Goal: Transaction & Acquisition: Purchase product/service

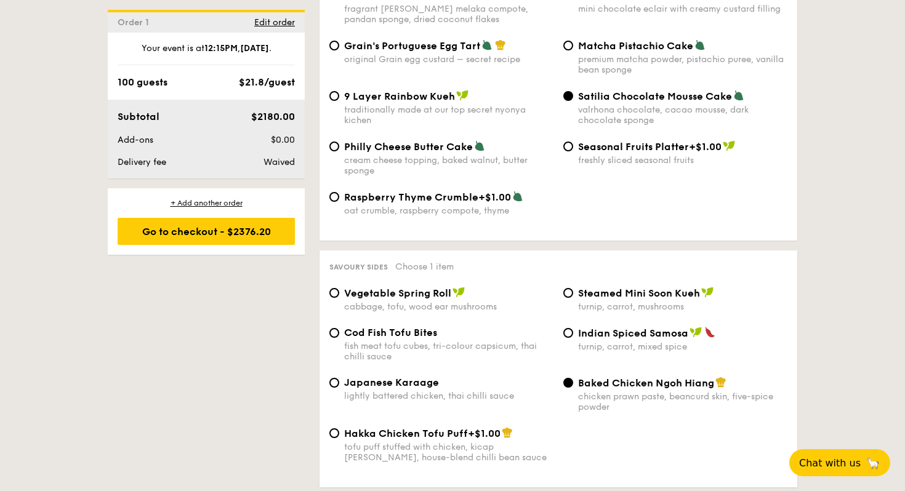
scroll to position [1933, 0]
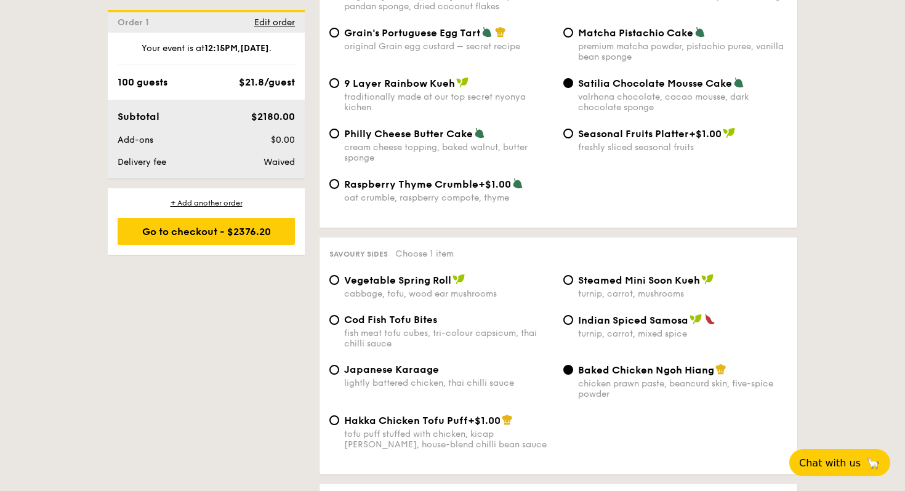
click at [667, 371] on span "Baked Chicken Ngoh Hiang" at bounding box center [646, 371] width 136 height 12
click at [573, 371] on input "Baked Chicken Ngoh Hiang chicken prawn paste, beancurd skin, five-spice powder" at bounding box center [568, 370] width 10 height 10
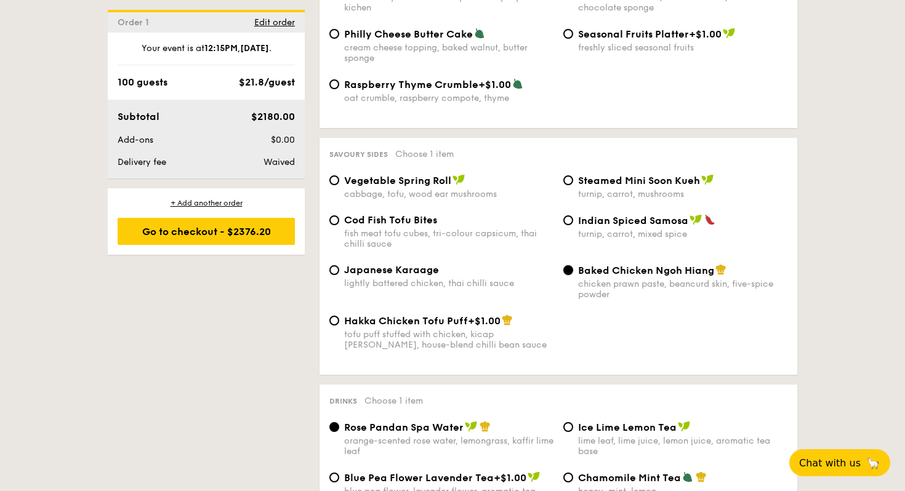
scroll to position [2038, 0]
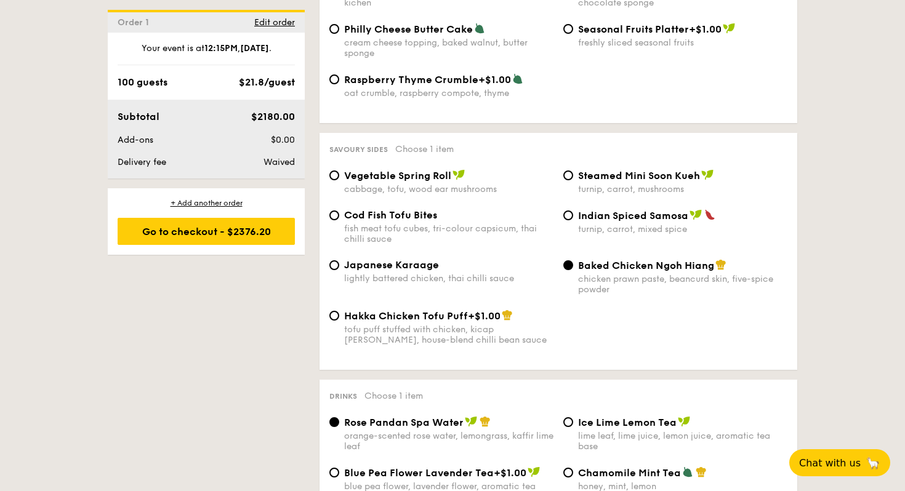
click at [402, 277] on div "lightly battered chicken, thai chilli sauce" at bounding box center [448, 278] width 209 height 10
click at [339, 270] on input "Japanese Karaage lightly battered chicken, thai chilli sauce" at bounding box center [334, 265] width 10 height 10
radio input "true"
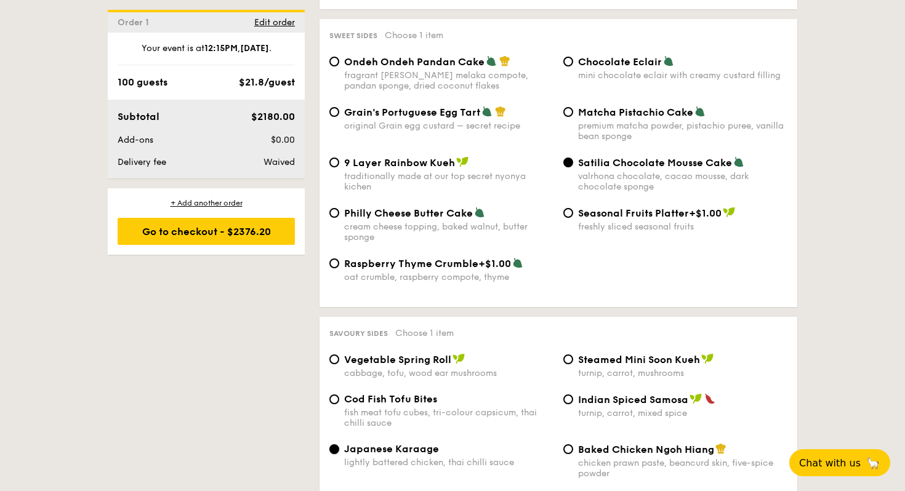
scroll to position [1836, 0]
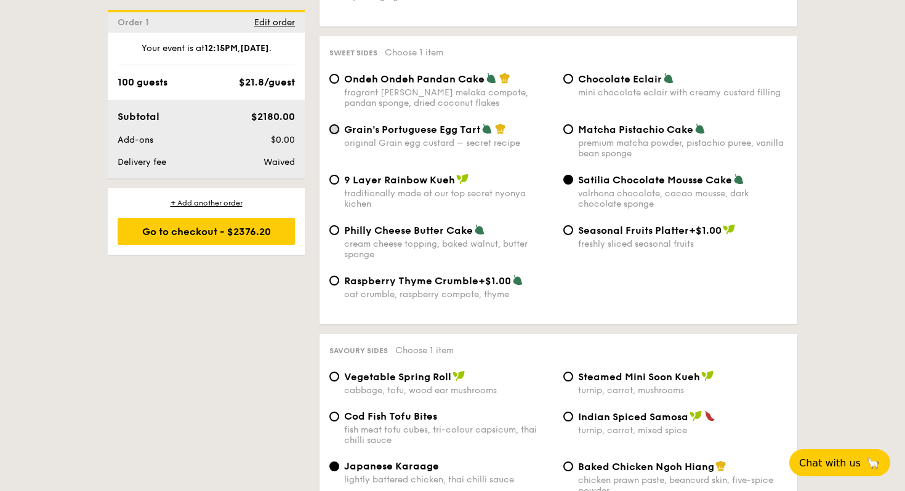
click at [331, 126] on input "Grain's Portuguese Egg Tart original Grain egg custard – secret recipe" at bounding box center [334, 129] width 10 height 10
radio input "true"
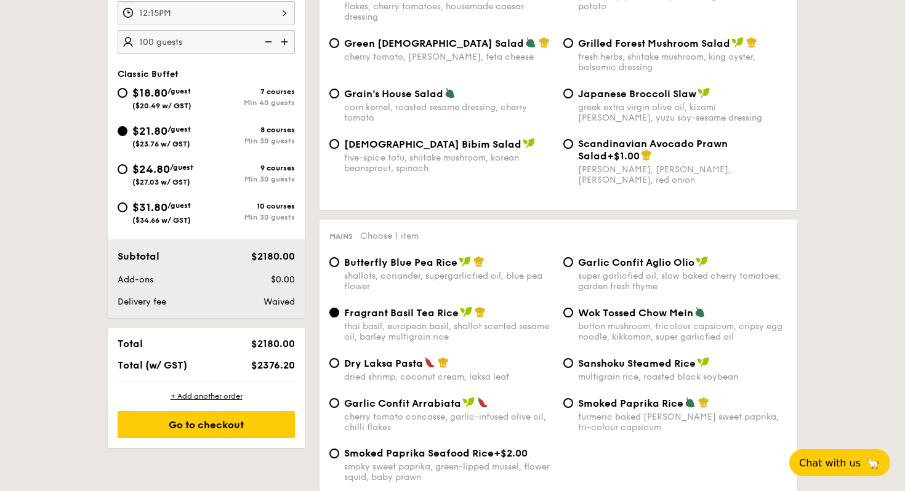
scroll to position [422, 0]
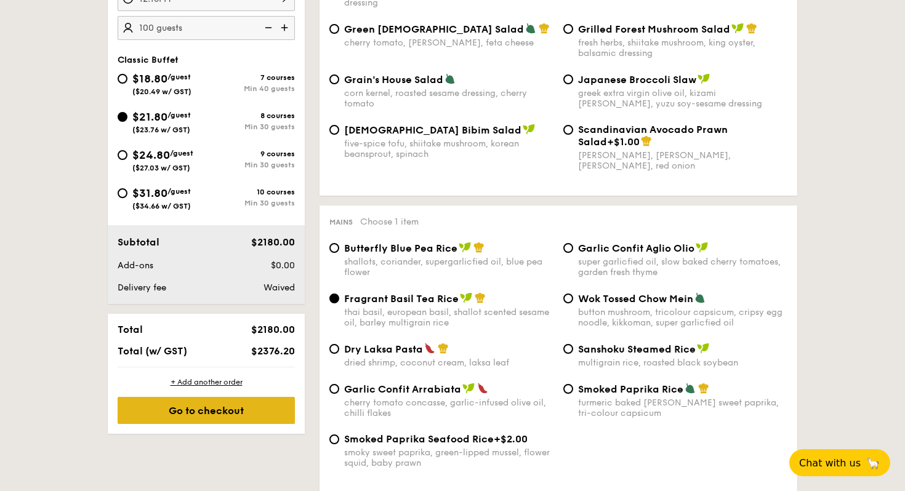
click at [242, 409] on div "Go to checkout" at bounding box center [206, 410] width 177 height 27
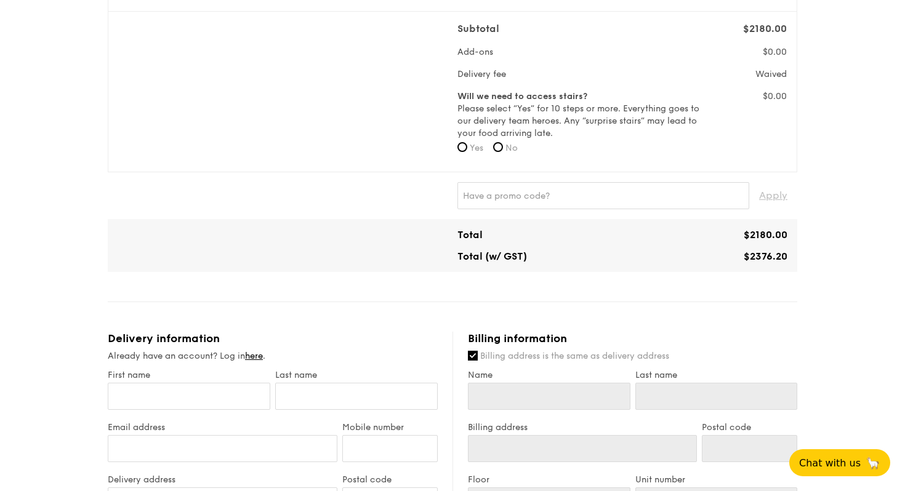
scroll to position [402, 0]
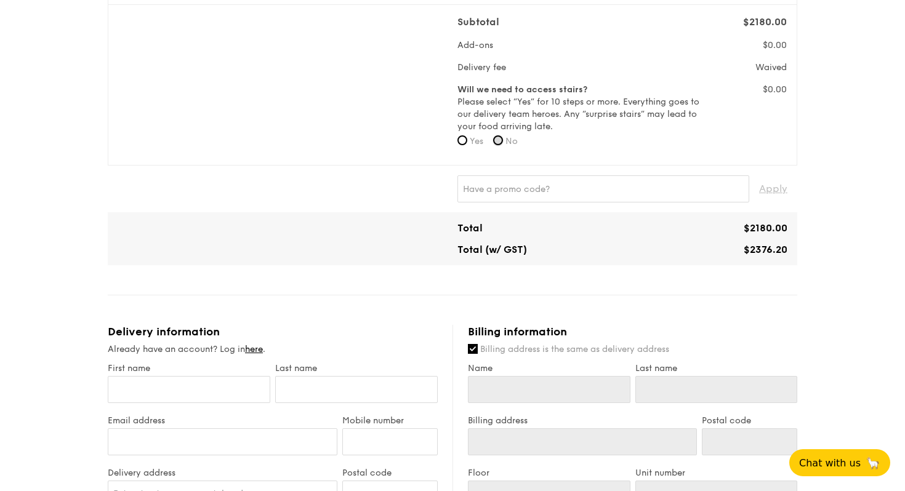
click at [502, 142] on input "No" at bounding box center [498, 140] width 10 height 10
radio input "true"
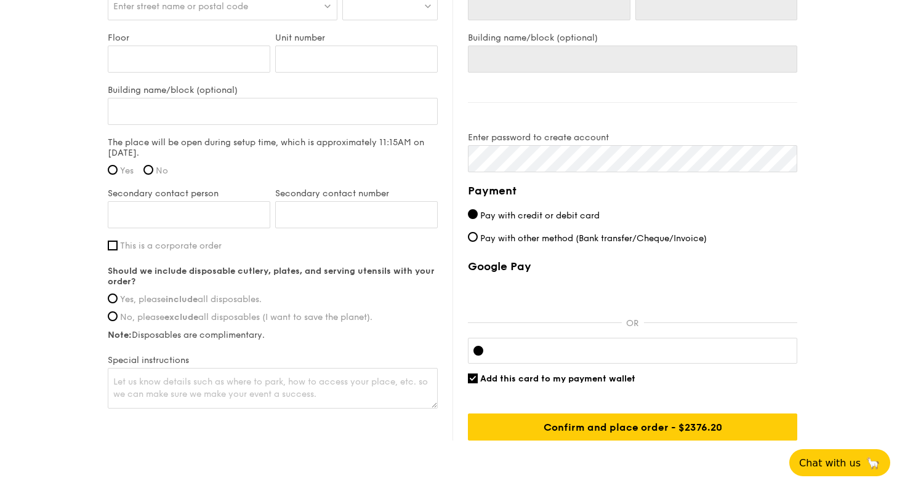
scroll to position [894, 0]
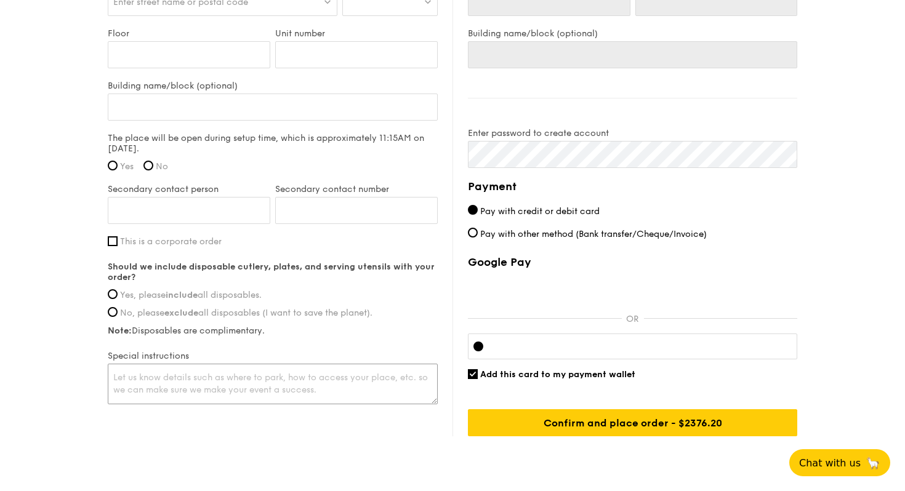
click at [403, 368] on textarea at bounding box center [273, 384] width 330 height 41
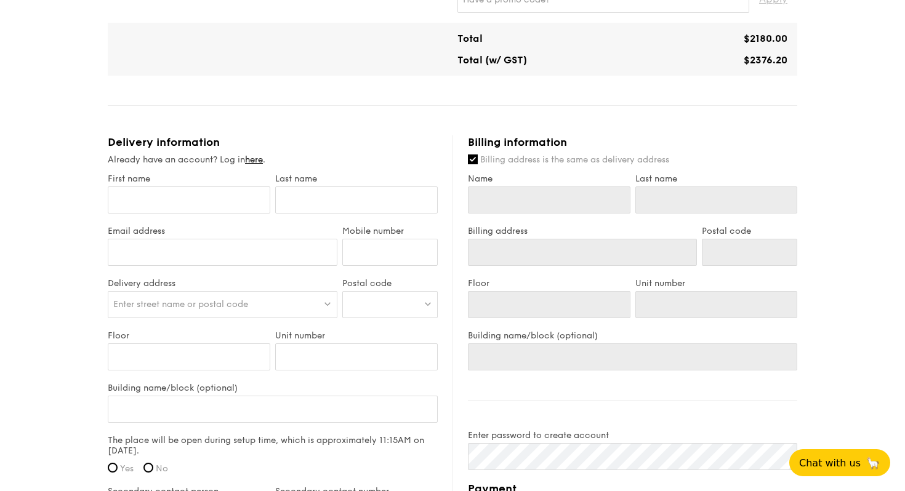
scroll to position [592, 0]
click at [539, 200] on input "Name" at bounding box center [549, 198] width 163 height 27
click at [165, 196] on input "First name" at bounding box center [189, 198] width 163 height 27
type input "[PERSON_NAME]"
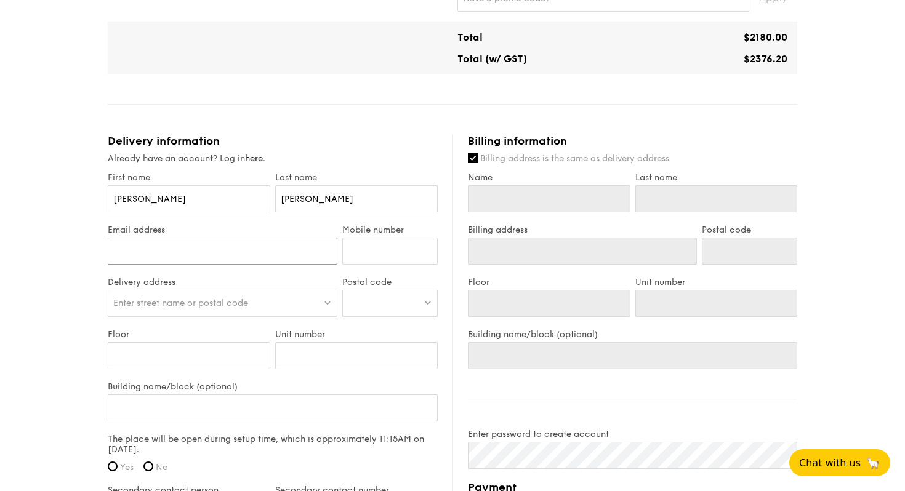
type input "[EMAIL_ADDRESS][DOMAIN_NAME]"
type input "92337689"
type input "[PERSON_NAME]"
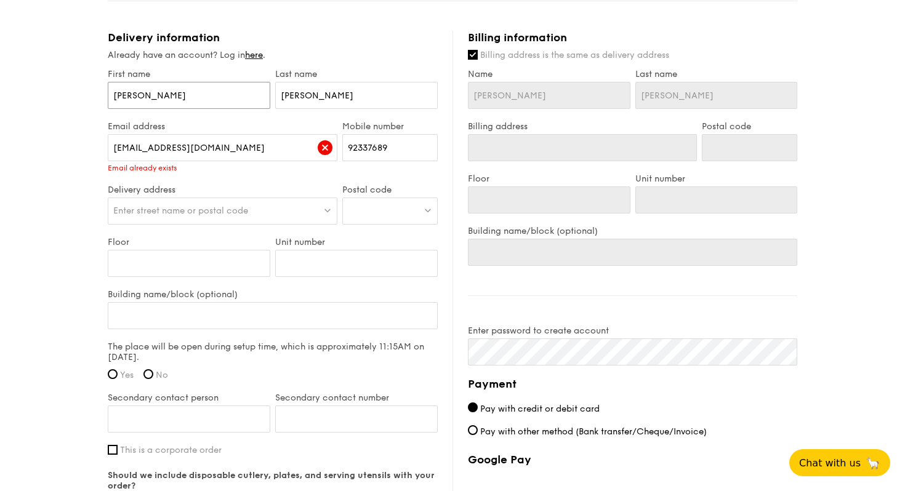
scroll to position [698, 0]
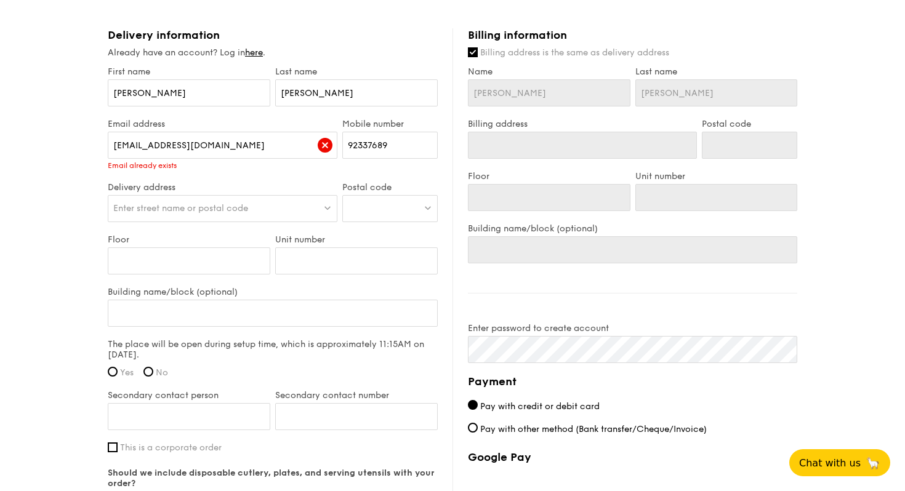
click at [331, 141] on img at bounding box center [325, 145] width 15 height 15
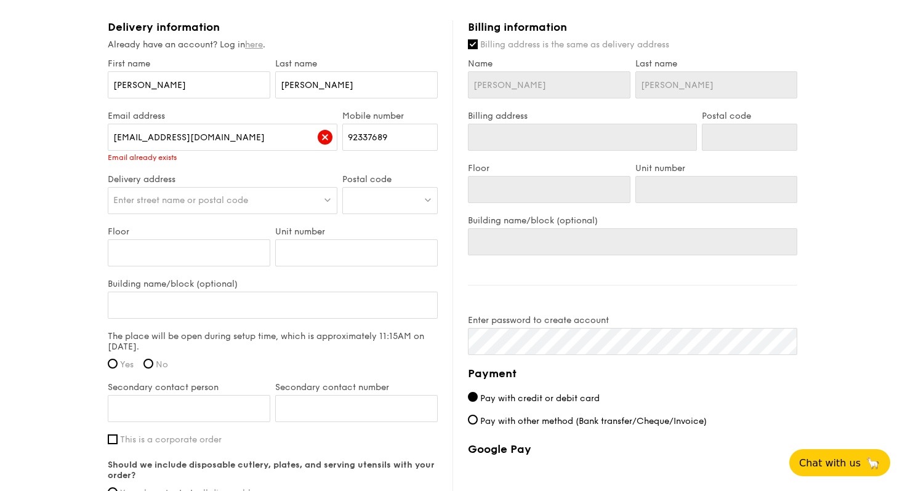
click at [253, 46] on link "here" at bounding box center [254, 44] width 18 height 10
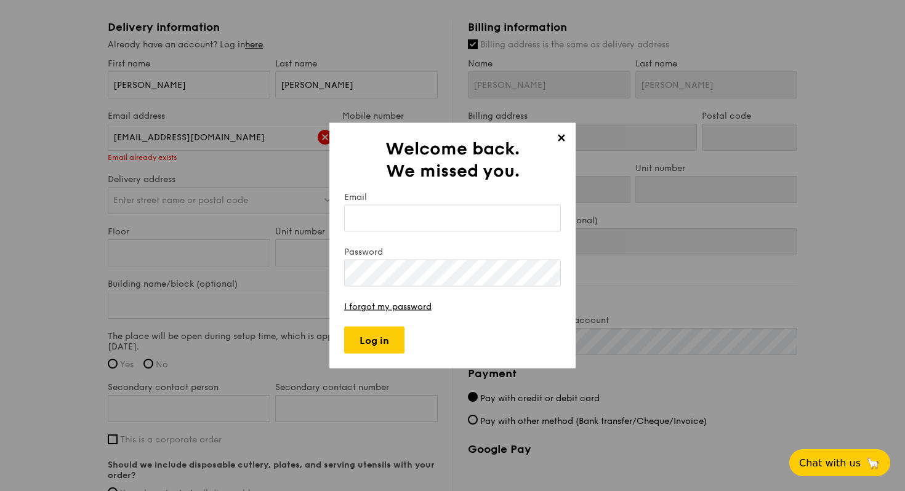
click at [393, 217] on input "Email" at bounding box center [452, 218] width 217 height 27
type input "[EMAIL_ADDRESS][DOMAIN_NAME]"
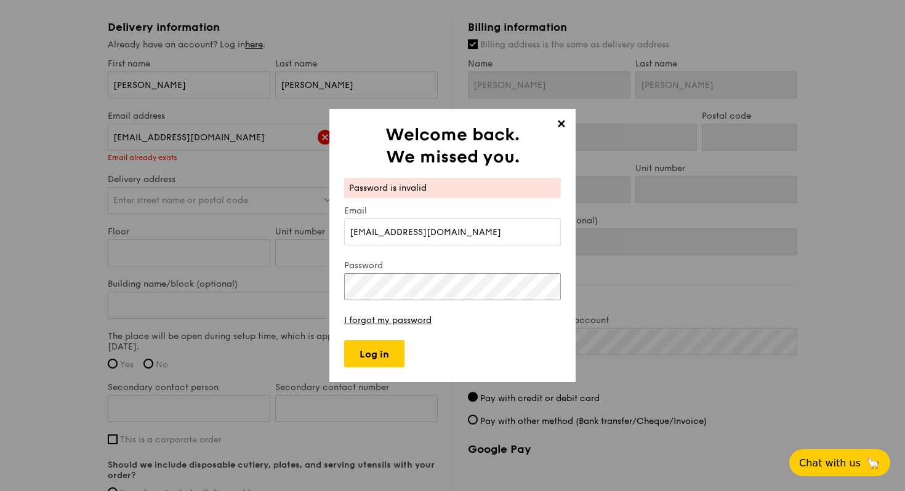
click at [201, 251] on div "✕ Welcome back. We missed you. Password is invalid Email [EMAIL_ADDRESS][DOMAIN…" at bounding box center [452, 245] width 905 height 491
click at [562, 127] on span "✕" at bounding box center [560, 126] width 17 height 17
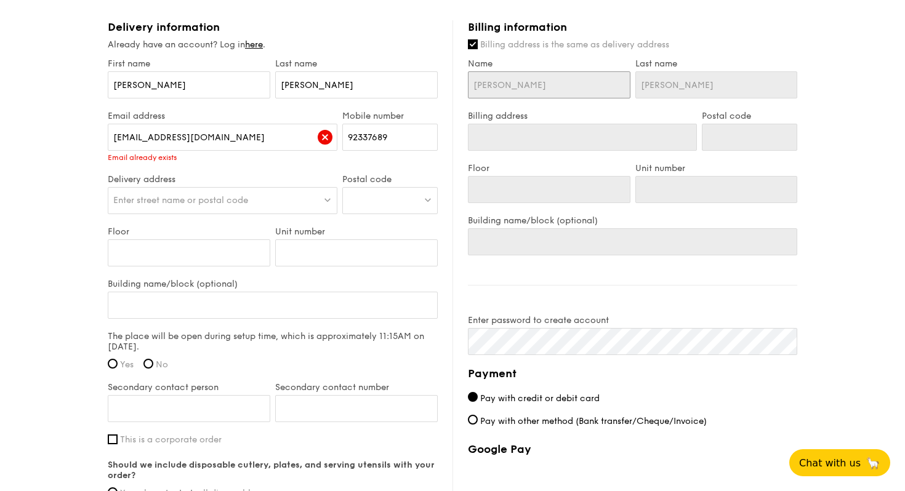
click at [511, 83] on input "[PERSON_NAME]" at bounding box center [549, 84] width 163 height 27
click at [509, 135] on input "Billing address" at bounding box center [582, 137] width 229 height 27
click at [190, 200] on span "Enter street name or postal code" at bounding box center [180, 200] width 135 height 10
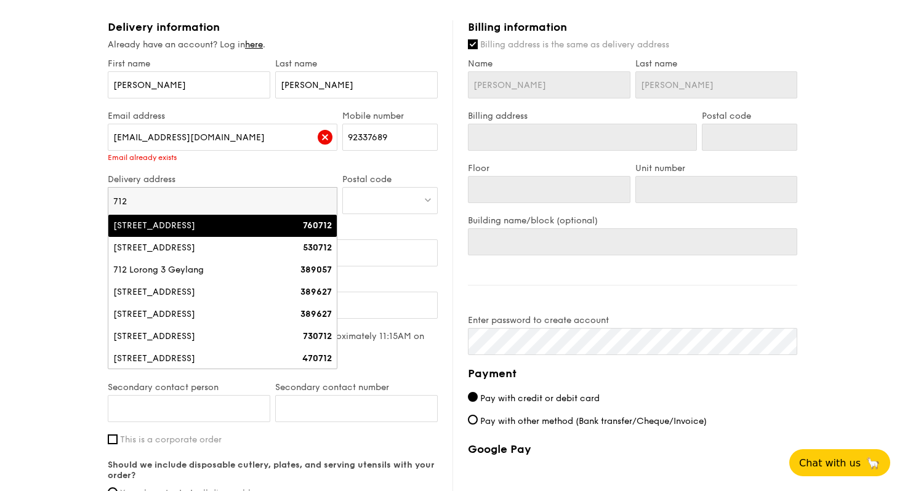
type input "712"
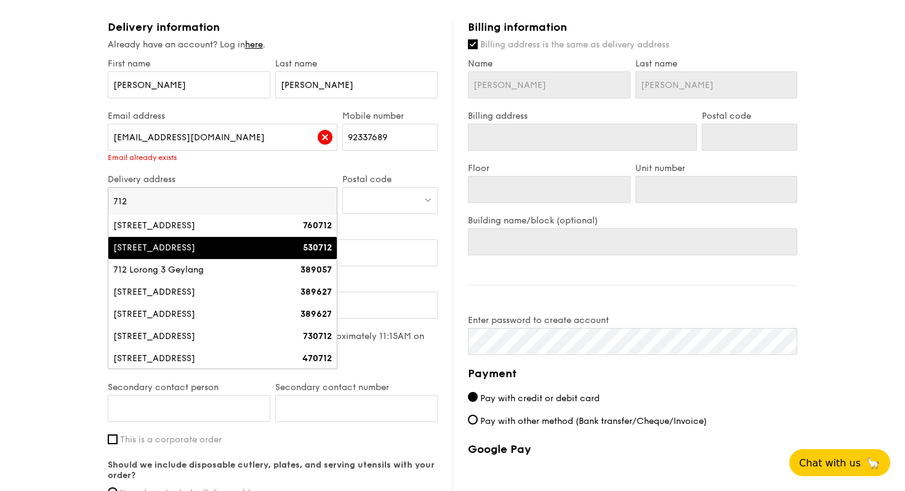
click at [206, 242] on div "[STREET_ADDRESS]" at bounding box center [195, 248] width 164 height 12
type input "[STREET_ADDRESS]"
type input "530712"
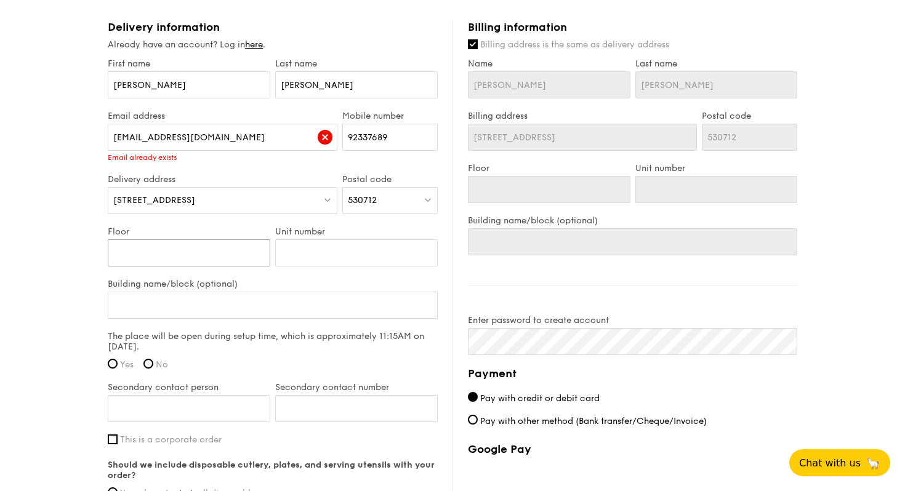
click at [232, 249] on input "Floor" at bounding box center [189, 253] width 163 height 27
click at [252, 197] on div "[STREET_ADDRESS]" at bounding box center [223, 200] width 230 height 27
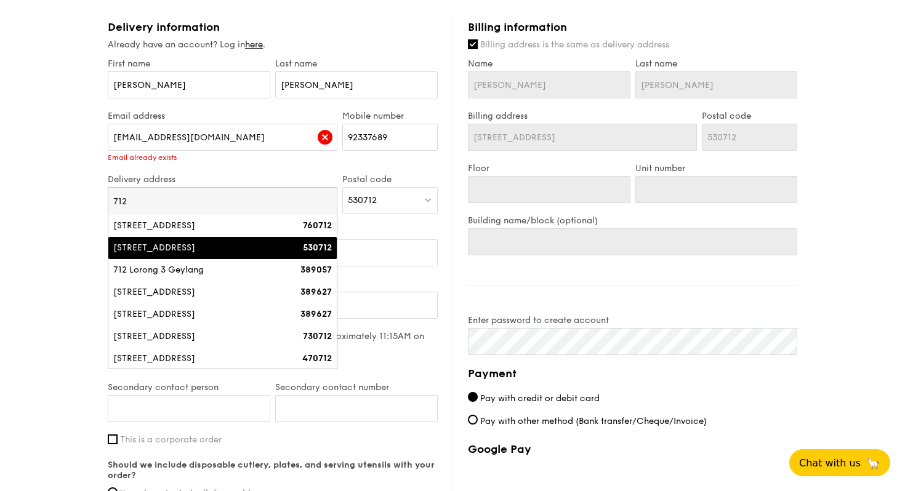
drag, startPoint x: 252, startPoint y: 196, endPoint x: 101, endPoint y: 192, distance: 151.0
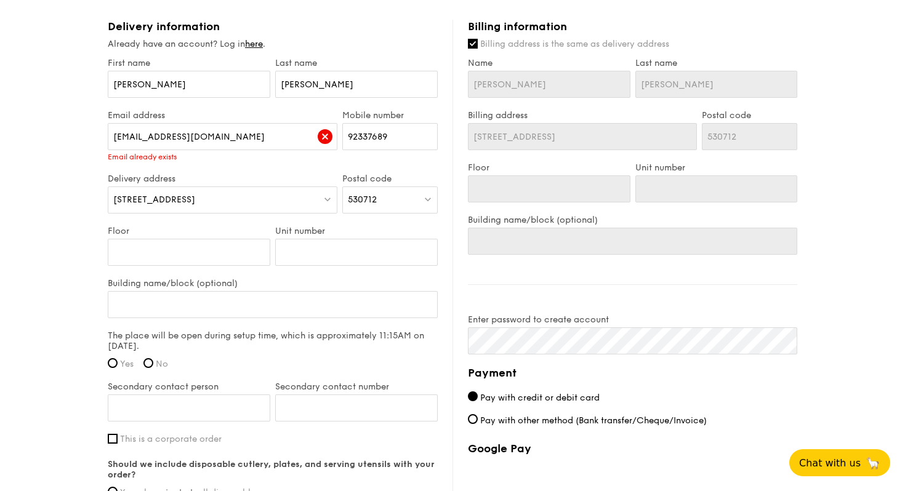
scroll to position [670, 0]
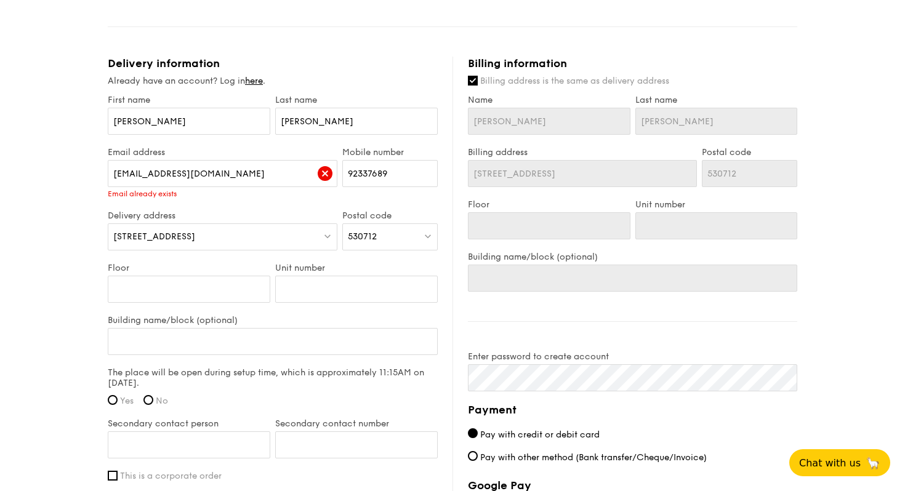
click at [321, 171] on img at bounding box center [325, 173] width 15 height 15
click at [262, 173] on input "[EMAIL_ADDRESS][DOMAIN_NAME]" at bounding box center [223, 173] width 230 height 27
drag, startPoint x: 262, startPoint y: 173, endPoint x: 107, endPoint y: 172, distance: 155.2
click at [108, 172] on input "[EMAIL_ADDRESS][DOMAIN_NAME]" at bounding box center [223, 173] width 230 height 27
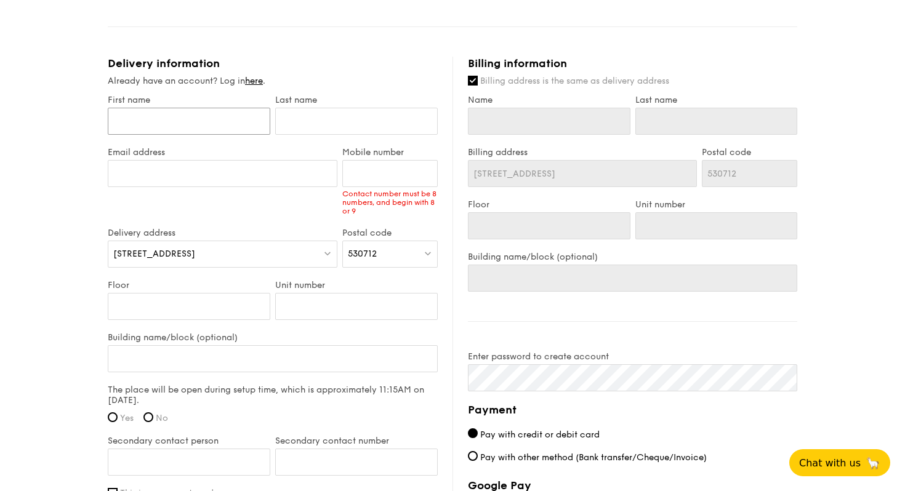
click at [193, 126] on input "First name" at bounding box center [189, 121] width 163 height 27
type input "[PERSON_NAME]"
type input "[EMAIL_ADDRESS][DOMAIN_NAME]"
type input "92337689"
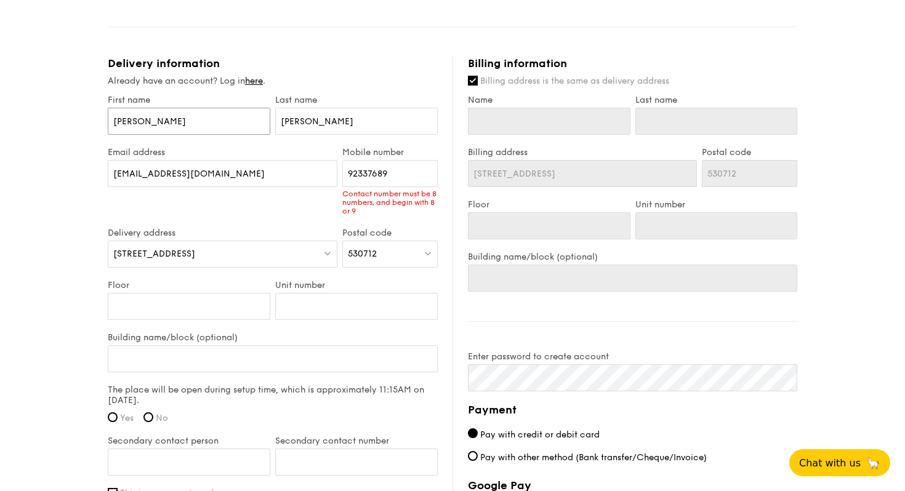
type input "[PERSON_NAME]"
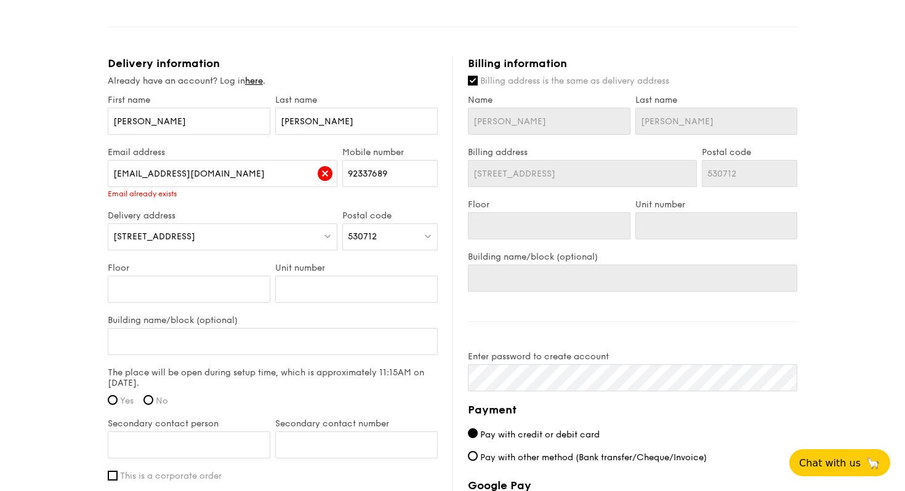
click at [206, 150] on label "Email address" at bounding box center [223, 152] width 230 height 10
click at [206, 160] on input "[EMAIL_ADDRESS][DOMAIN_NAME]" at bounding box center [223, 173] width 230 height 27
click at [325, 178] on img at bounding box center [325, 173] width 15 height 15
click at [147, 175] on input "[EMAIL_ADDRESS][DOMAIN_NAME]" at bounding box center [223, 173] width 230 height 27
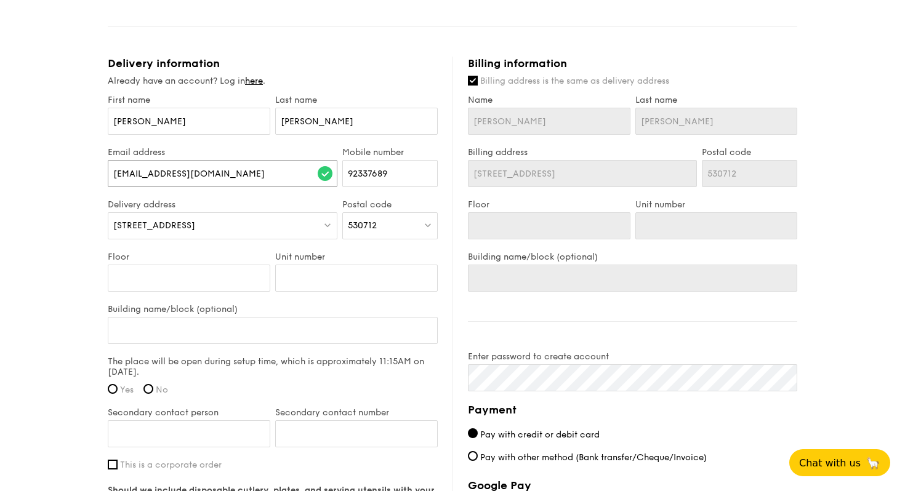
click at [187, 176] on input "[EMAIL_ADDRESS][DOMAIN_NAME]" at bounding box center [223, 173] width 230 height 27
type input "[EMAIL_ADDRESS][DOMAIN_NAME]"
click at [228, 224] on div "[STREET_ADDRESS]" at bounding box center [223, 225] width 230 height 27
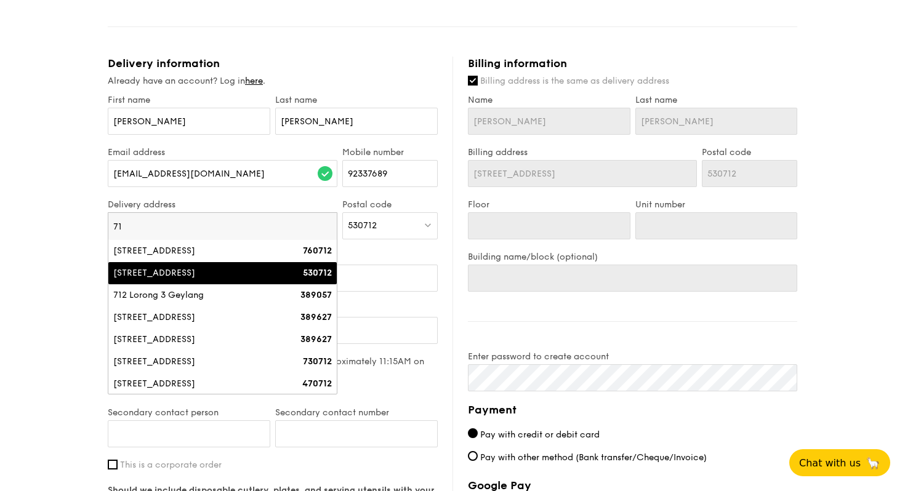
type input "7"
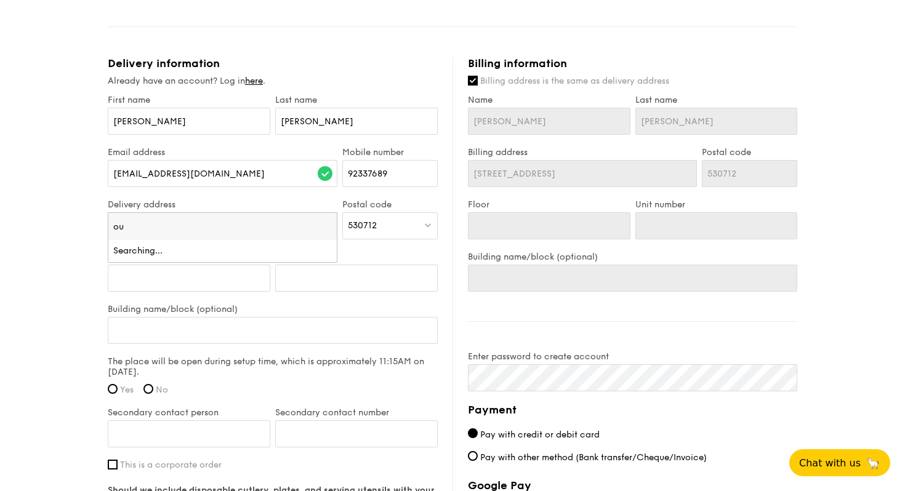
type input "o"
type input "s"
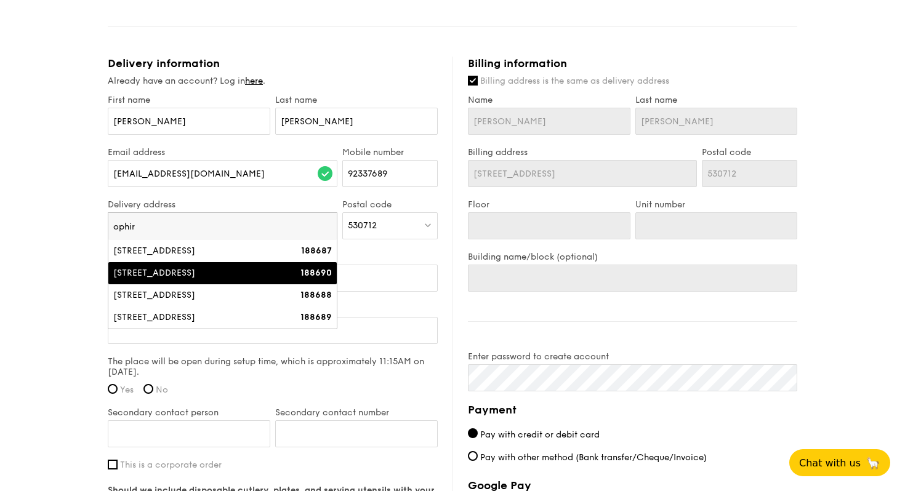
type input "ophir"
click at [218, 283] on li "[STREET_ADDRESS] 188690" at bounding box center [222, 273] width 228 height 22
type input "[STREET_ADDRESS]"
type input "188690"
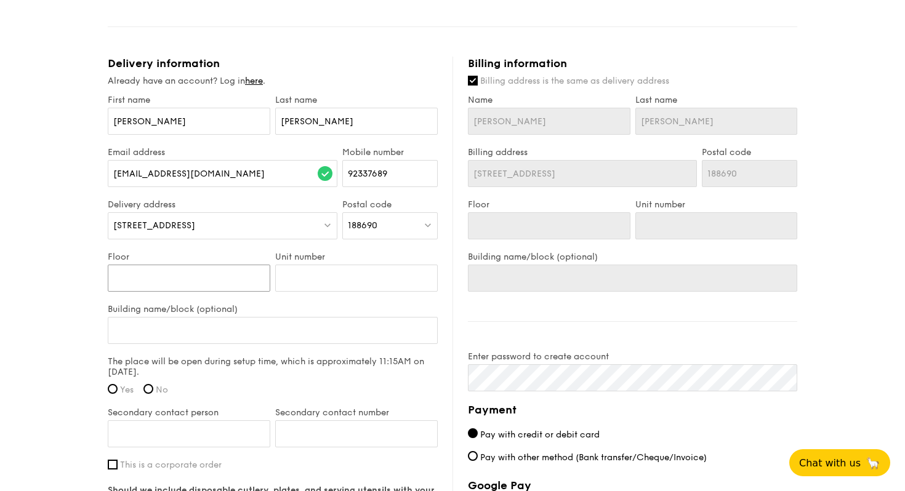
click at [224, 279] on input "Floor" at bounding box center [189, 278] width 163 height 27
click at [266, 331] on input "Building name/block (optional)" at bounding box center [273, 330] width 330 height 27
type input "F"
type input "FU"
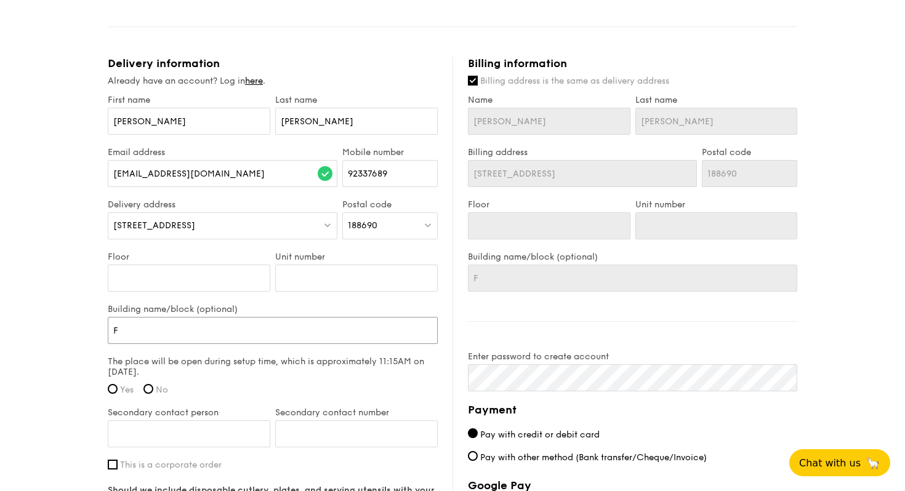
type input "FU"
type input "FUn"
type input "FUnc"
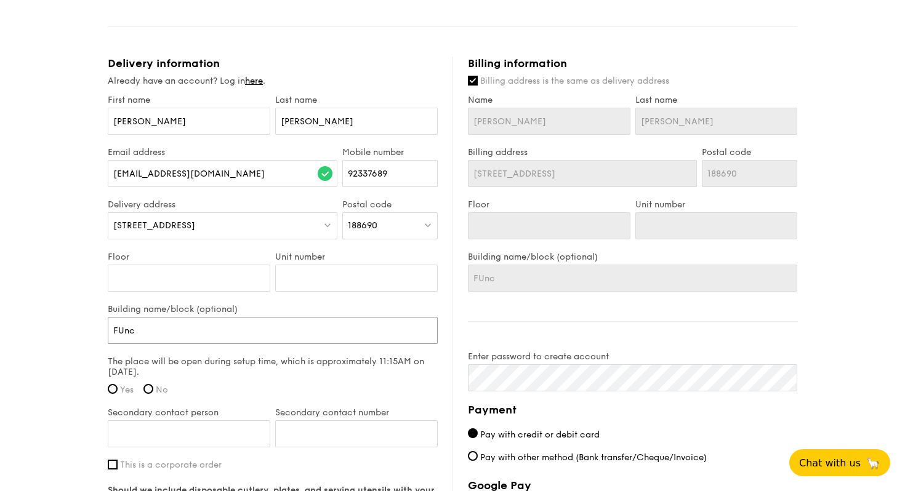
type input "FUn"
type input "FU"
type input "F"
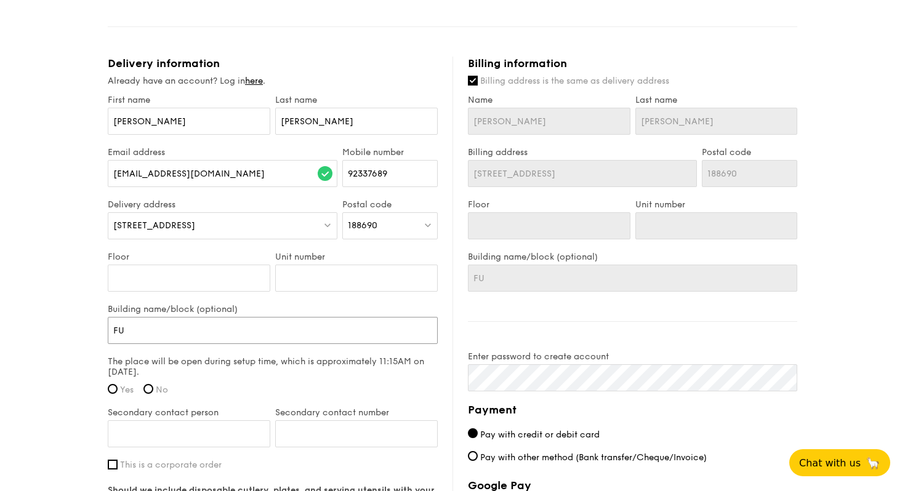
type input "F"
type input "Fu"
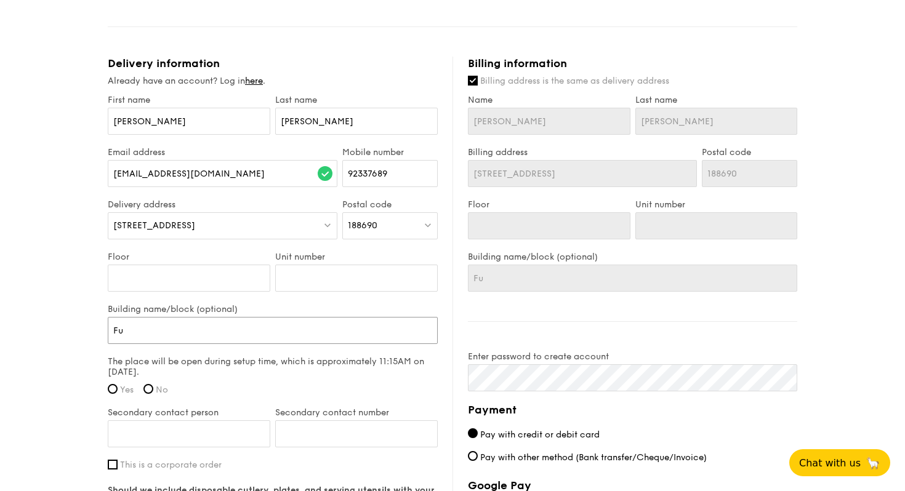
type input "Fun"
type input "Func"
type input "Funct"
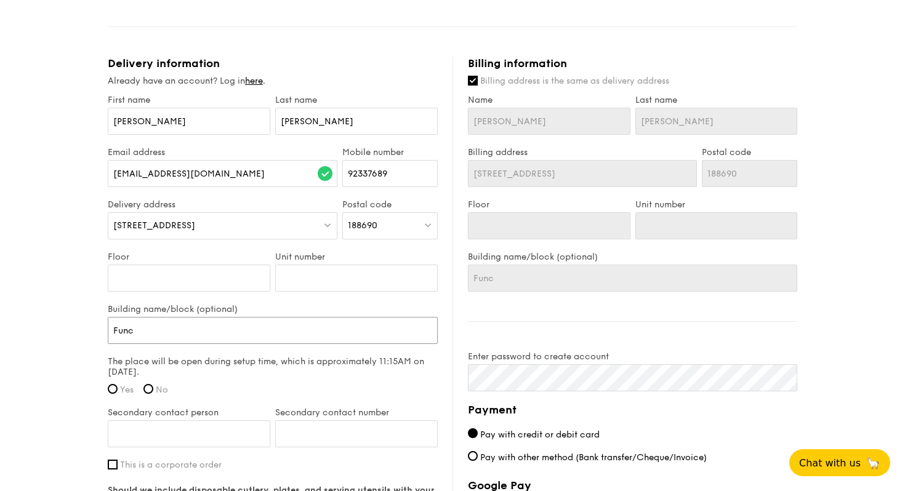
type input "Funct"
type input "Functio"
type input "Function"
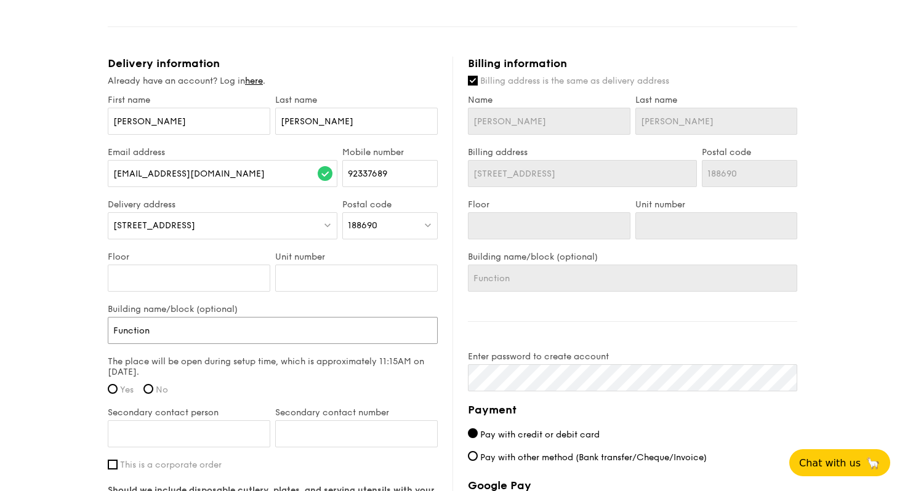
type input "Function"
type input "Function r"
type input "Function ro"
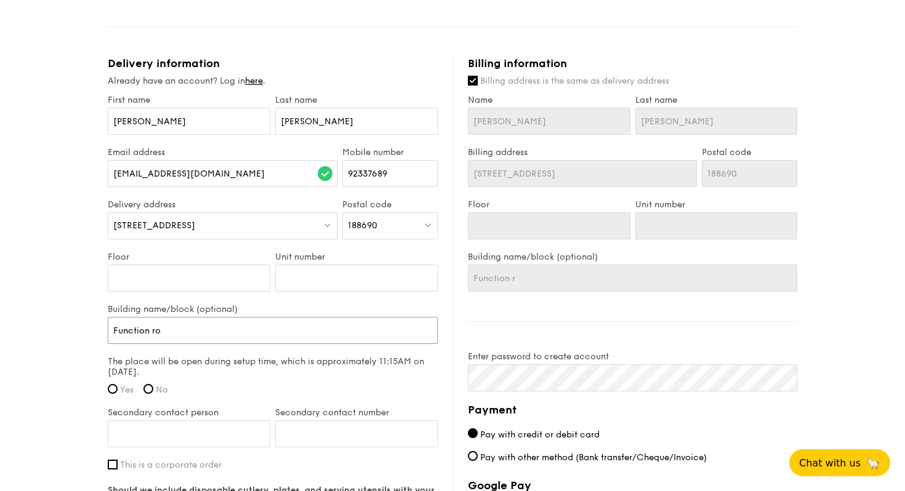
type input "Function ro"
type input "Function roo"
type input "Function room"
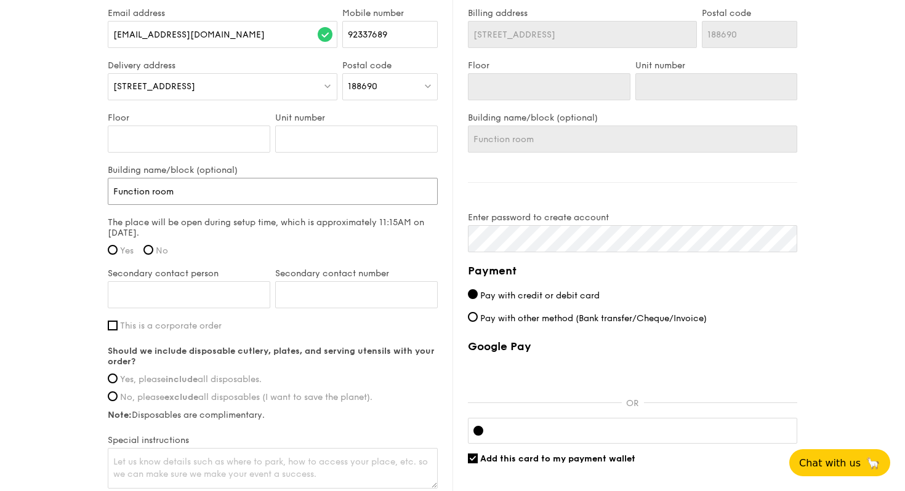
scroll to position [810, 0]
type input "Function room"
click at [118, 248] on label "Yes" at bounding box center [121, 249] width 26 height 10
click at [118, 248] on input "Yes" at bounding box center [113, 249] width 10 height 10
radio input "true"
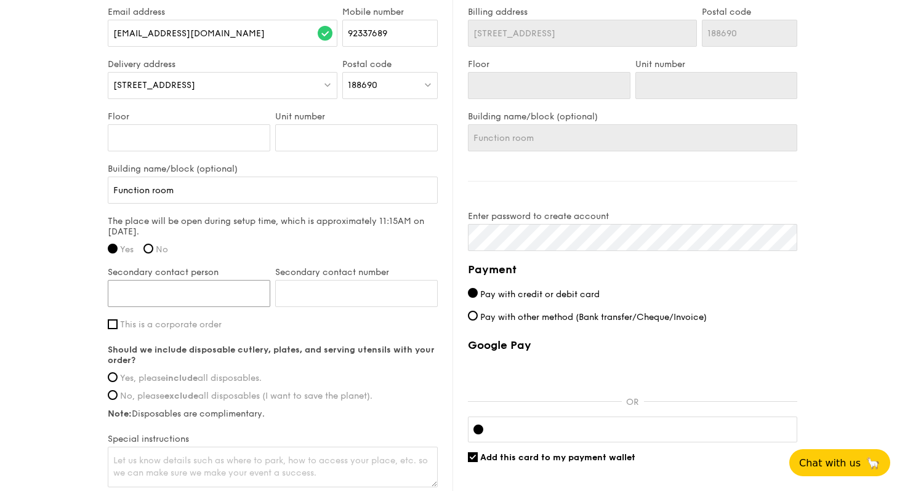
click at [148, 299] on input "Secondary contact person" at bounding box center [189, 293] width 163 height 27
type input "[PERSON_NAME]"
click at [302, 288] on input "Secondary contact number" at bounding box center [356, 293] width 163 height 27
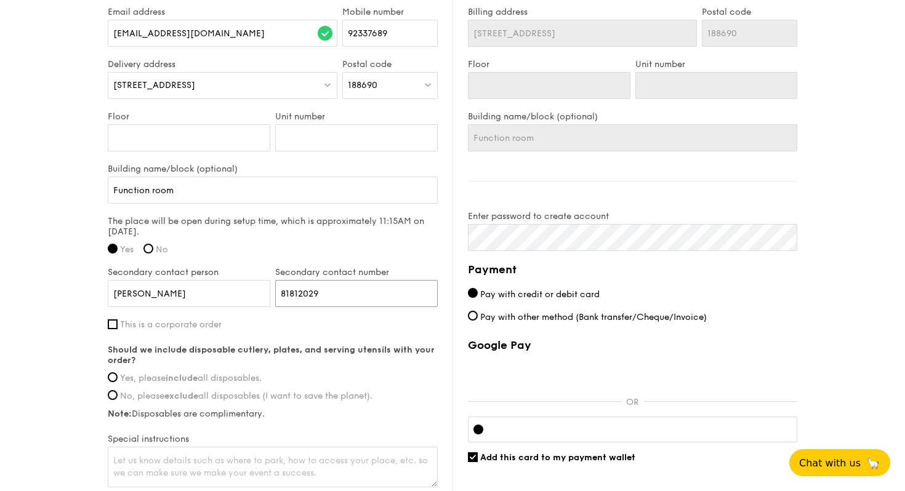
type input "81812029"
click at [253, 329] on div "First name [PERSON_NAME] Last name [PERSON_NAME] address [EMAIL_ADDRESS][DOMAIN…" at bounding box center [273, 222] width 330 height 536
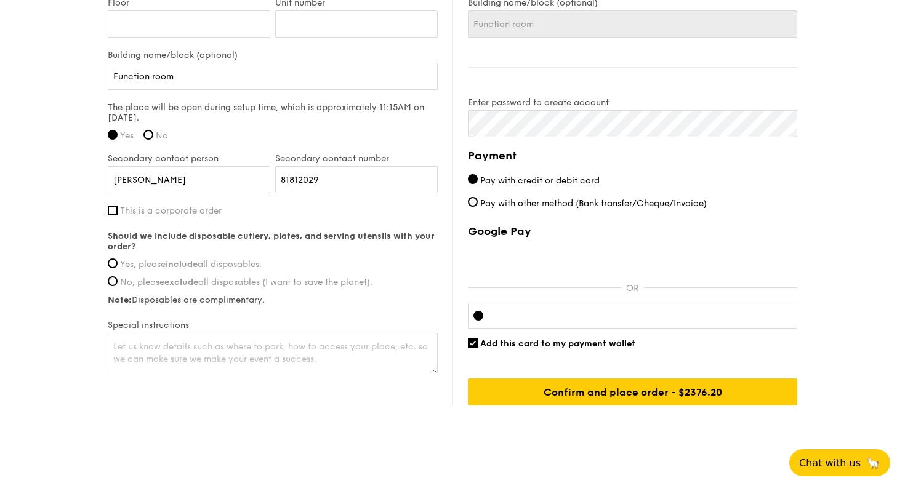
scroll to position [936, 0]
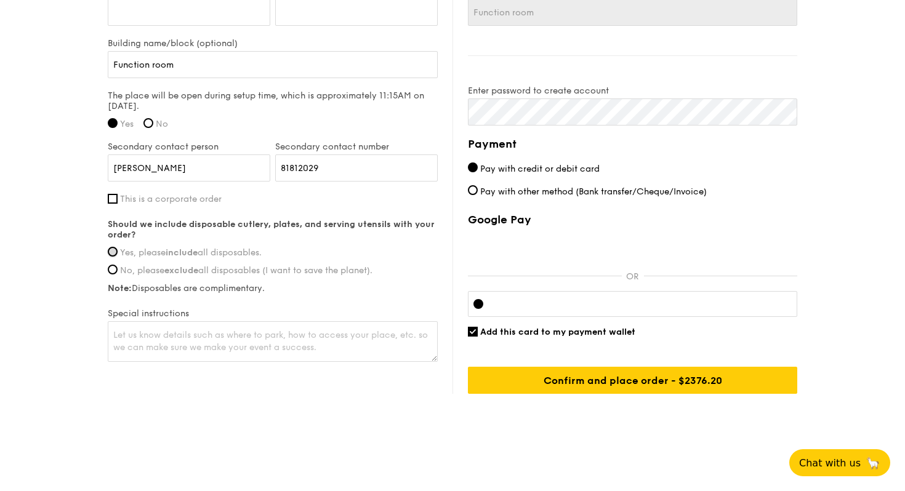
click at [111, 251] on input "Yes, please include all disposables." at bounding box center [113, 252] width 10 height 10
radio input "true"
click at [240, 344] on textarea at bounding box center [273, 341] width 330 height 41
click at [273, 349] on textarea at bounding box center [273, 341] width 330 height 41
click at [266, 338] on textarea at bounding box center [273, 341] width 330 height 41
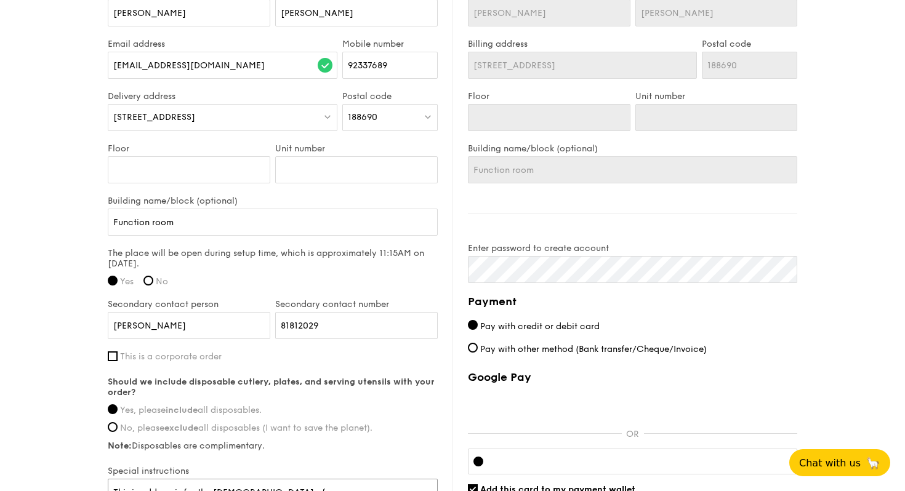
scroll to position [781, 0]
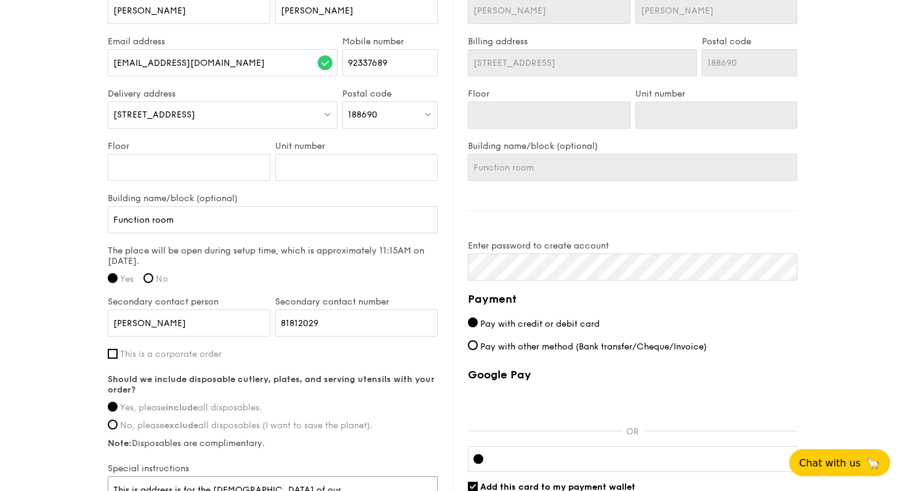
type textarea "This is address is for the [DEMOGRAPHIC_DATA] of our [DEMOGRAPHIC_DATA][GEOGRAP…"
click at [230, 222] on input "Function room" at bounding box center [273, 219] width 330 height 27
type input "Function room,"
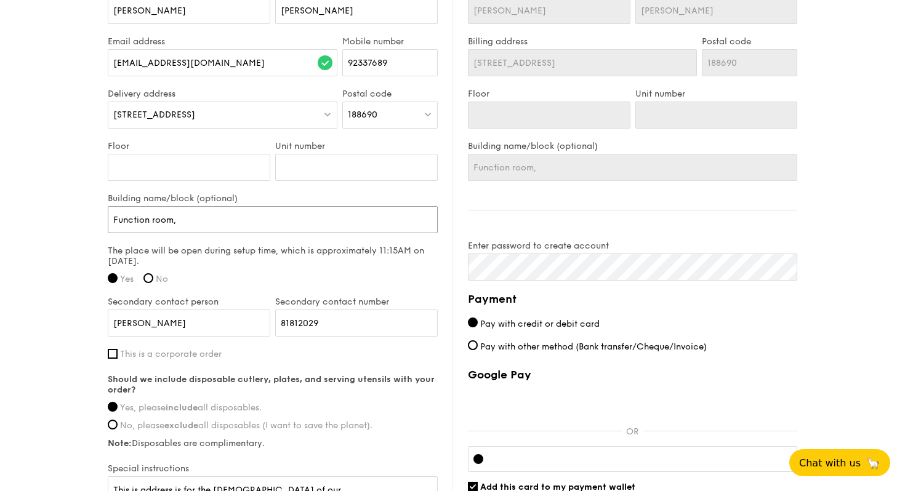
type input "Function room,"
type input "Function room, s"
type input "Function room, se"
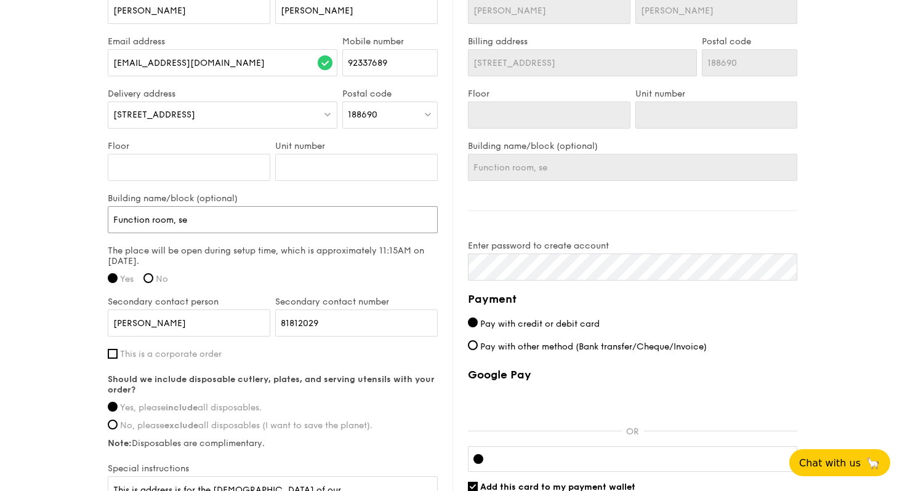
type input "Function room, sec"
type input "Function room, seco"
type input "Function room, sec"
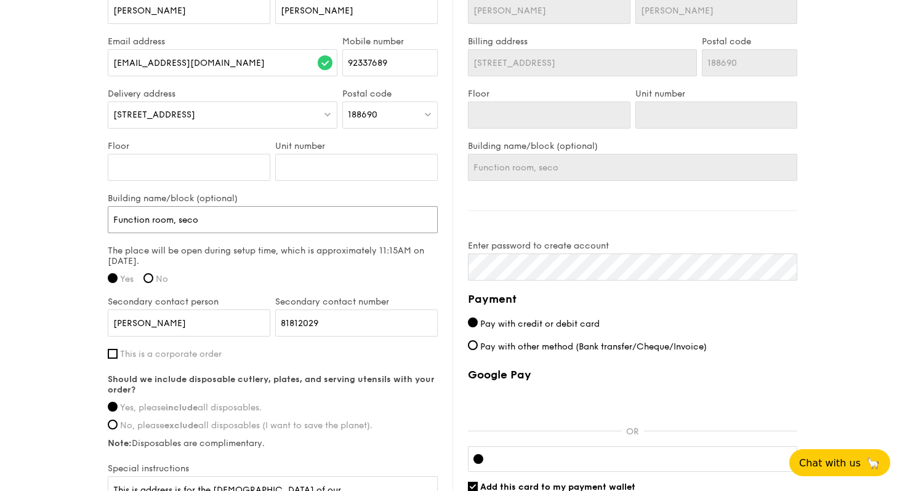
type input "Function room, sec"
type input "Function room, se"
type input "Function room, seo"
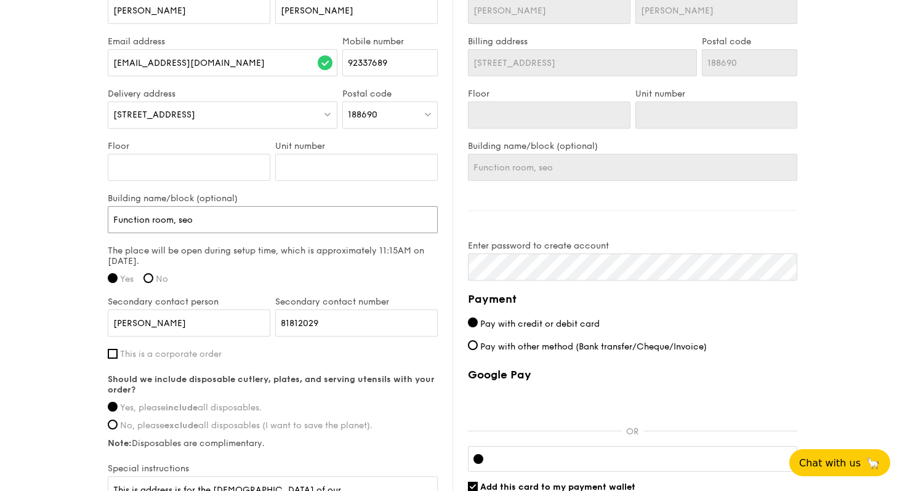
type input "Function room, se"
type input "Function room, sep"
type input "Function room, sepa"
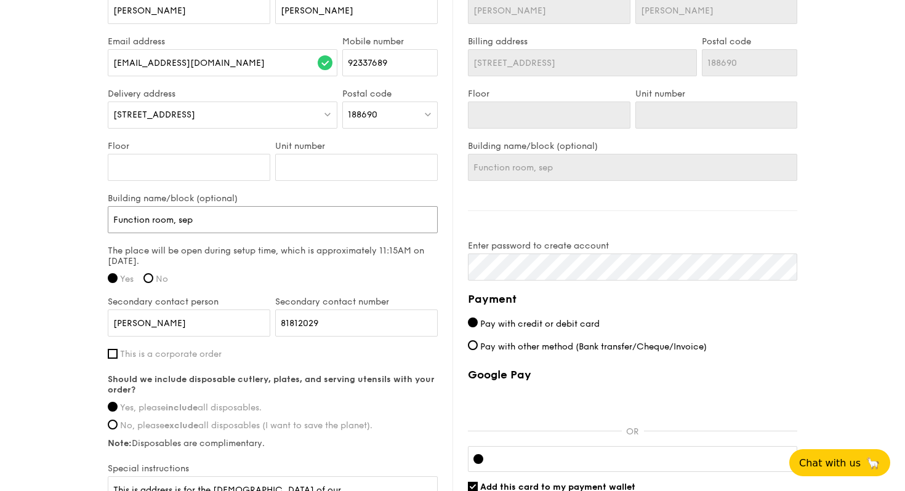
type input "Function room, sepa"
type input "Function room, sep"
type input "Function room, sepa"
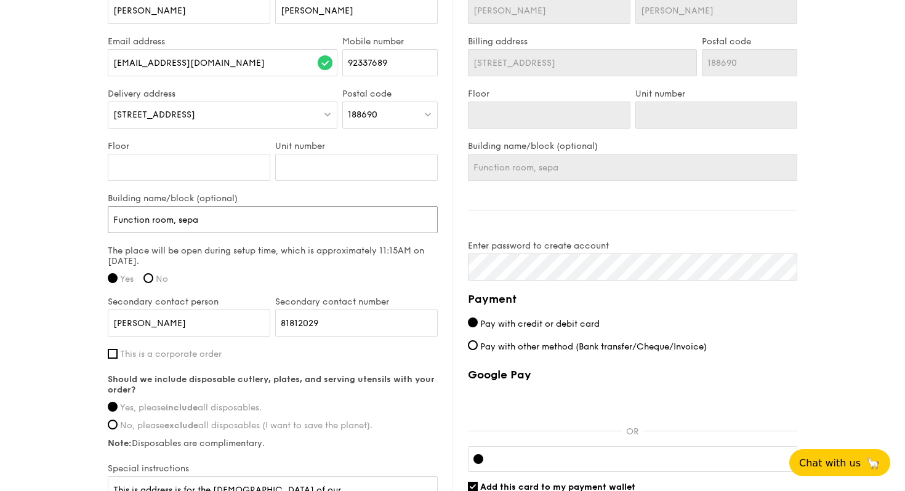
type input "Function room, separ"
type input "Function room, separa"
type input "Function room, separat"
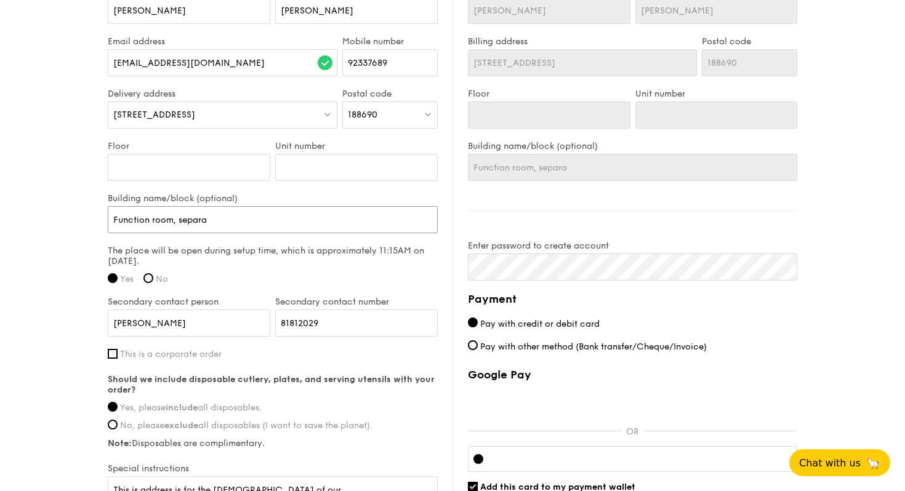
type input "Function room, separat"
type input "Function room, separate"
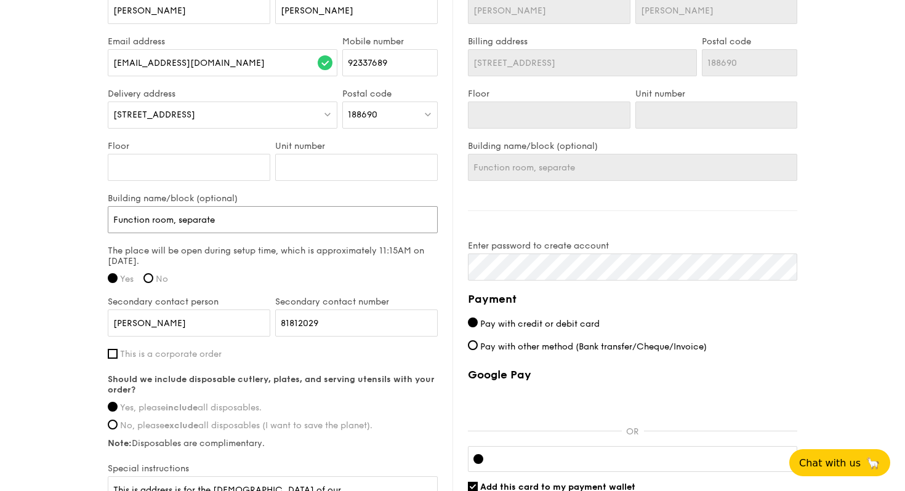
type input "Function room, separate"
type input "Function room, separat"
type input "Function room, separa"
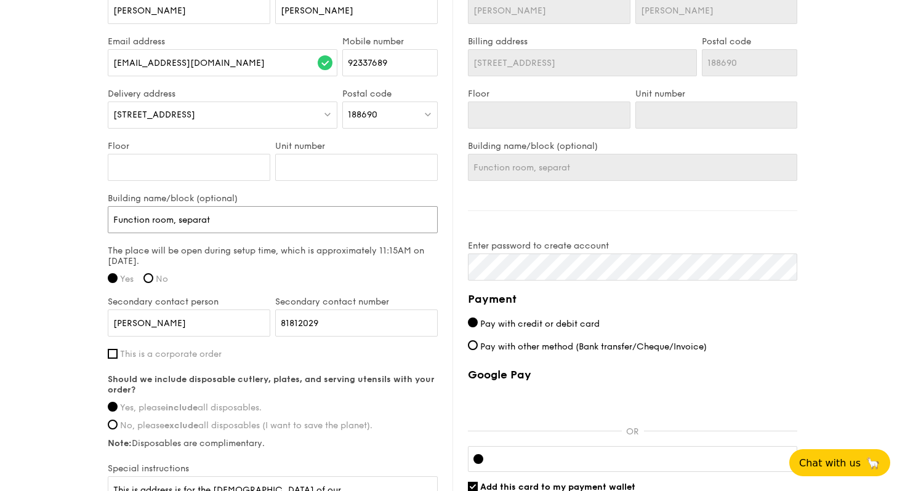
type input "Function room, separa"
type input "Function room, separ"
type input "Function room, sepa"
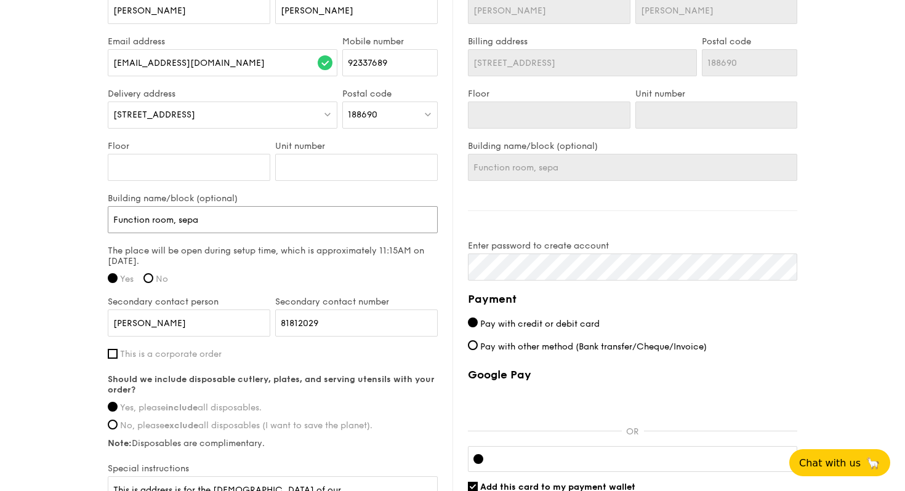
type input "Function room, sep"
type input "Function room, [PERSON_NAME]"
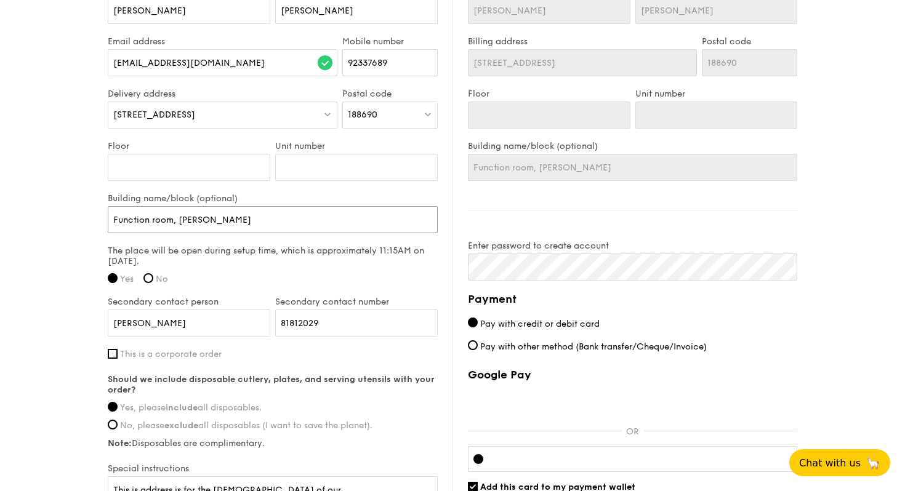
type input "Function room, [PERSON_NAME]"
type input "Function room, sep"
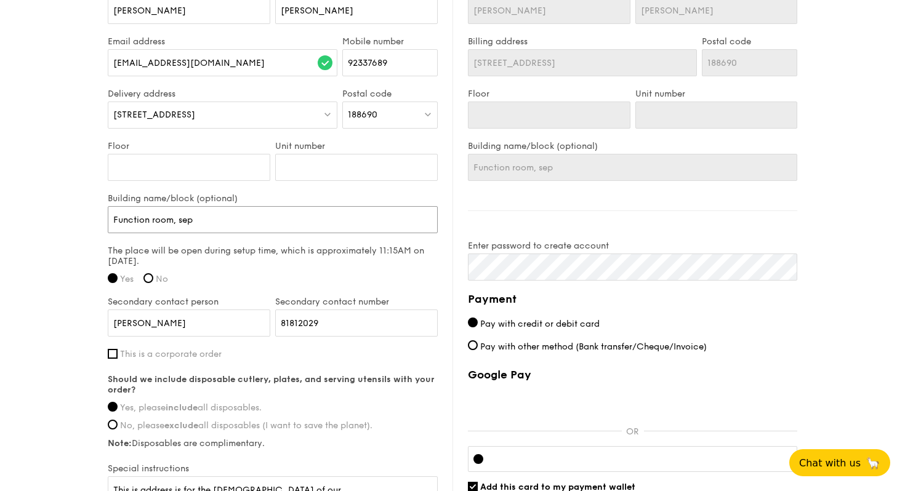
type input "Function room, sepa"
type input "Function room, separ"
type input "Function room, separa"
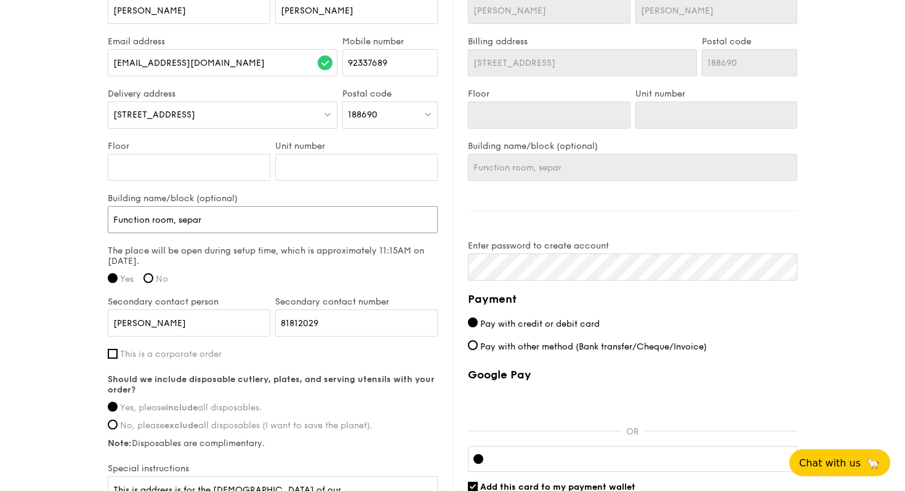
type input "Function room, separa"
type input "Function room, separat"
type input "Function room, separate"
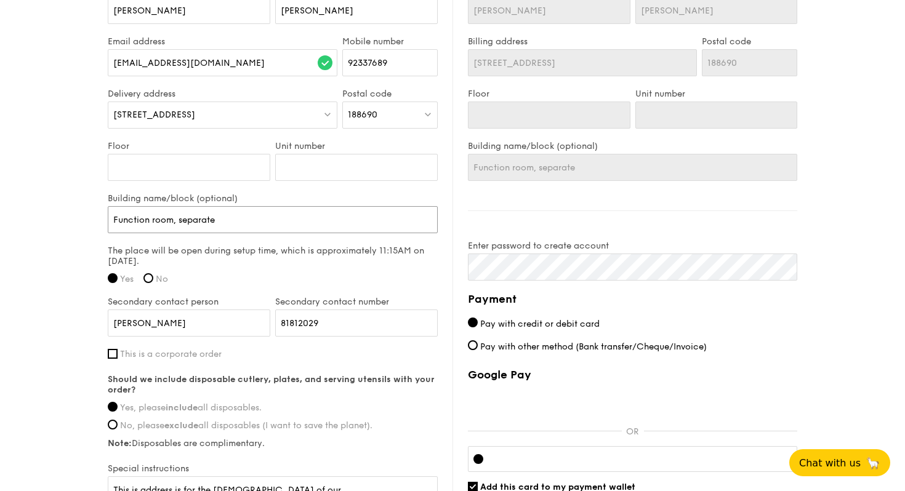
type input "Function room, separate"
type input "Function room, separate b"
type input "Function room, separate bu"
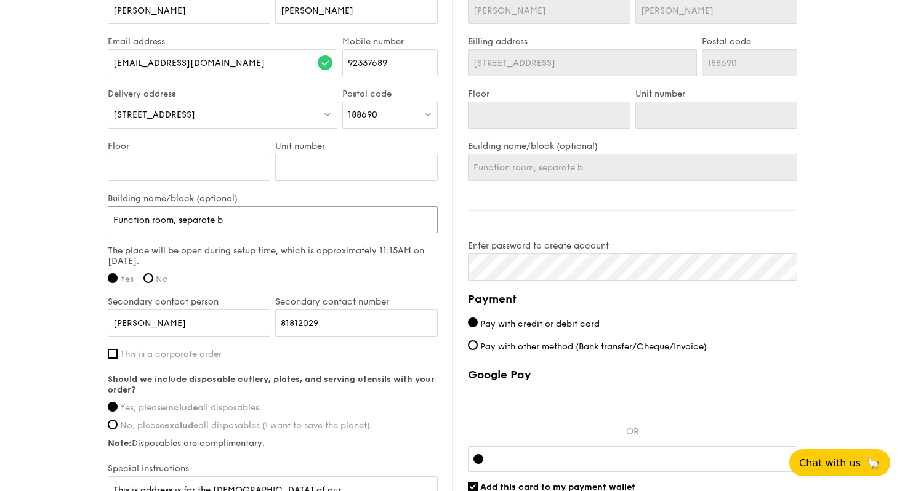
type input "Function room, separate bu"
type input "Function room, separate [PERSON_NAME]"
type input "Function room, separate buil"
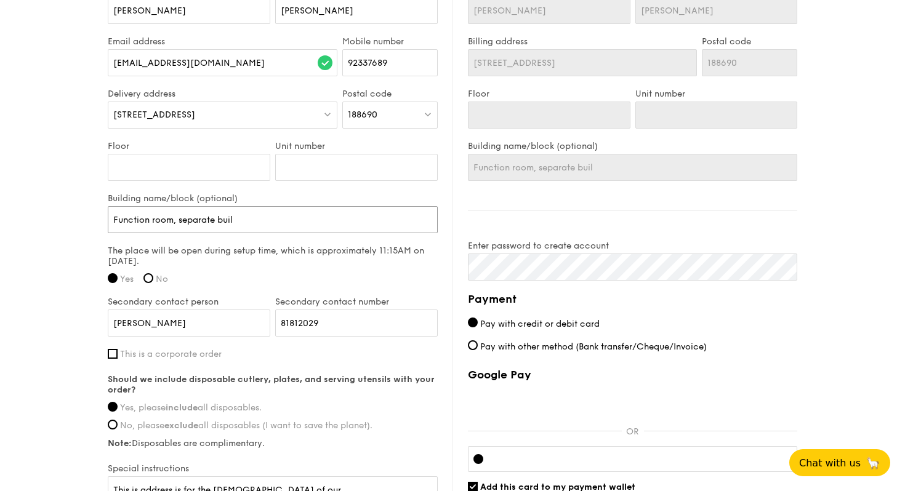
type input "Function room, separate build"
type input "Function room, separate buildn"
type input "Function room, separate buildng"
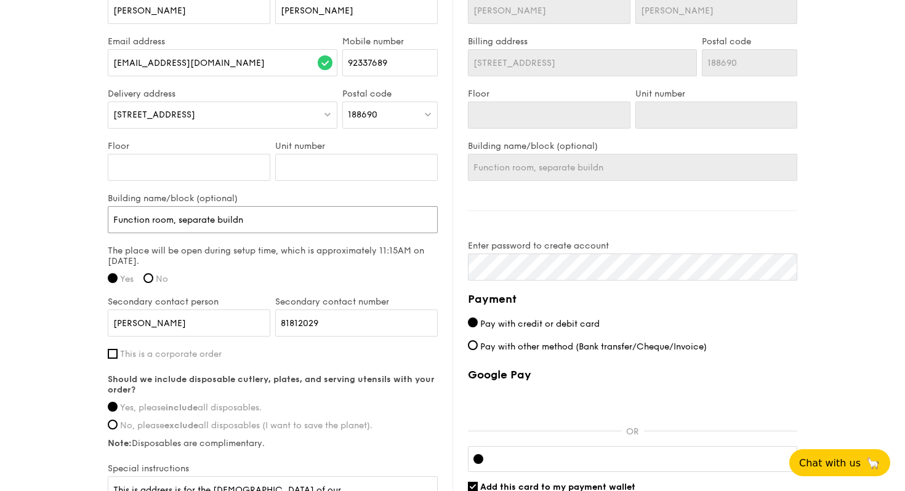
type input "Function room, separate buildng"
type input "Function room, separate buildn"
type input "Function room, separate buildnf"
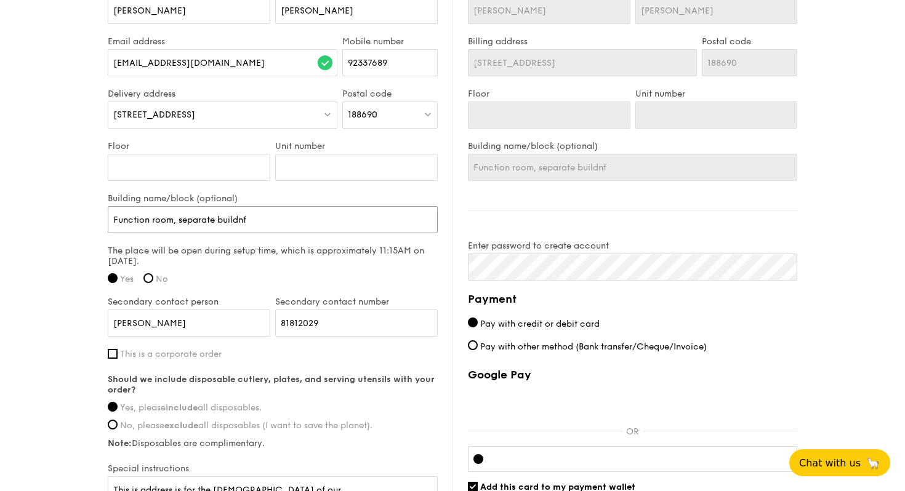
type input "Function room, separate buildn"
type input "Function room, separate build"
type input "Function room, separate buildi"
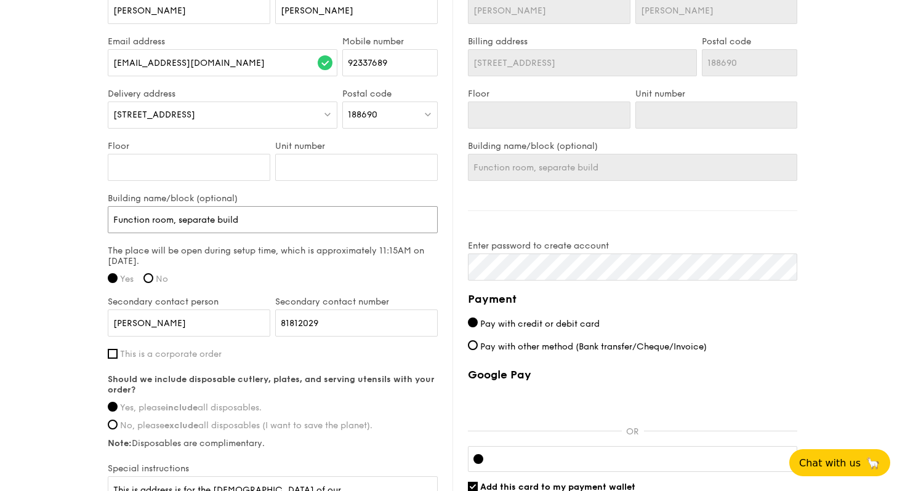
type input "Function room, separate buildi"
type input "Function room, separate buildin"
type input "Function room, separate building"
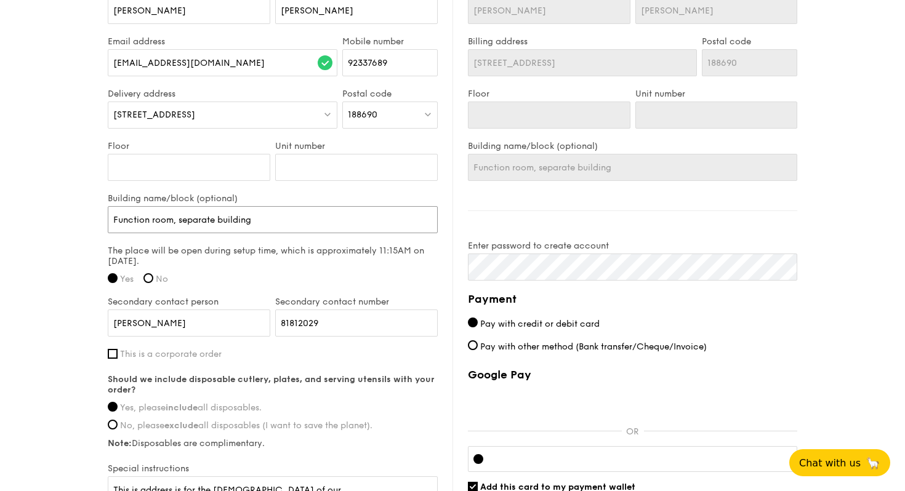
type input "Function room, separate building"
type input "Function room, separate building f"
type input "Function room, separate building fr"
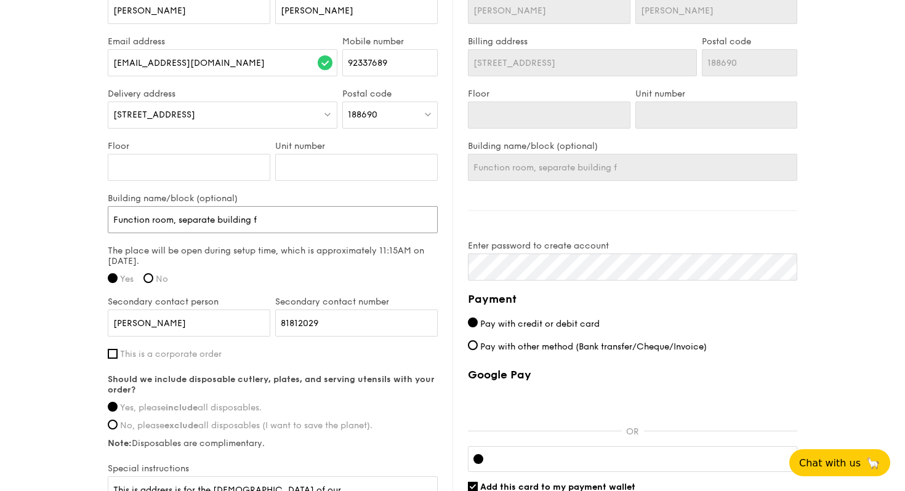
type input "Function room, separate building fr"
type input "Function room, separate building fro"
type input "Function room, separate building from"
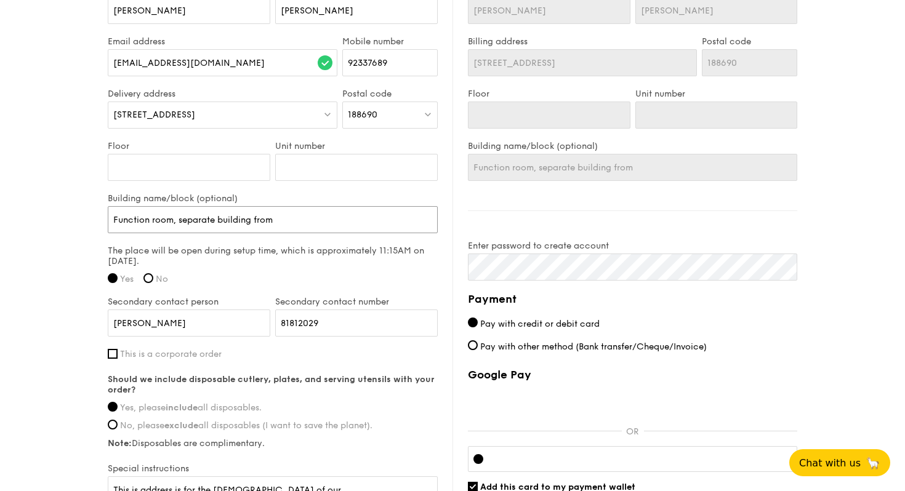
type input "Function room, separate building from"
type input "Function room, separate building from m"
type input "Function room, separate building from ma"
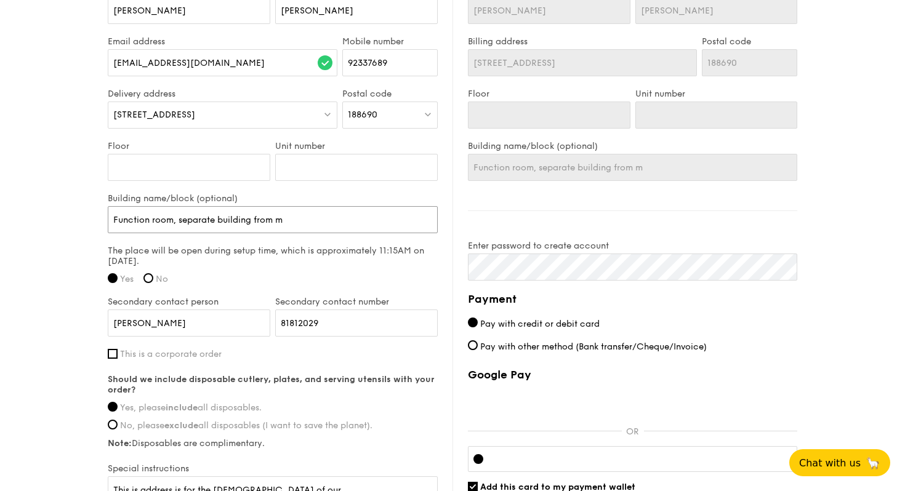
type input "Function room, separate building from ma"
type input "Function room, separate building from mai"
type input "Function room, separate building from main"
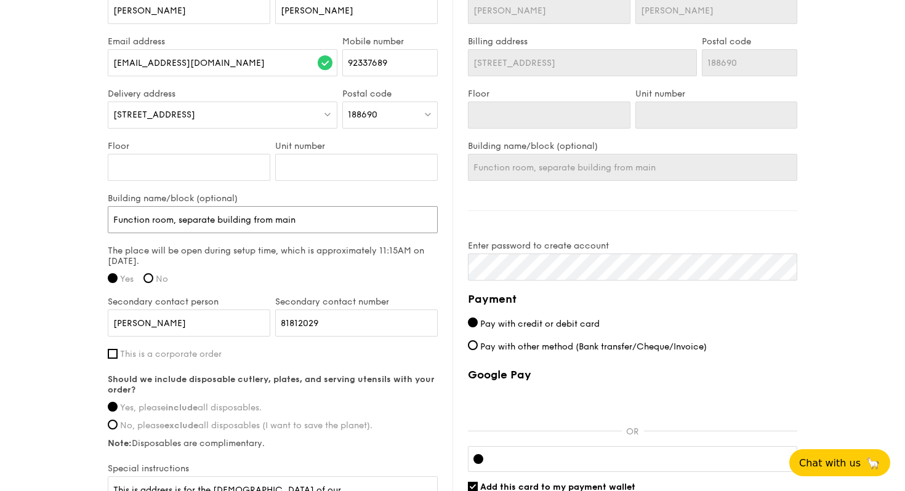
type input "Function room, separate building from main"
type input "Function room, separate building from main c"
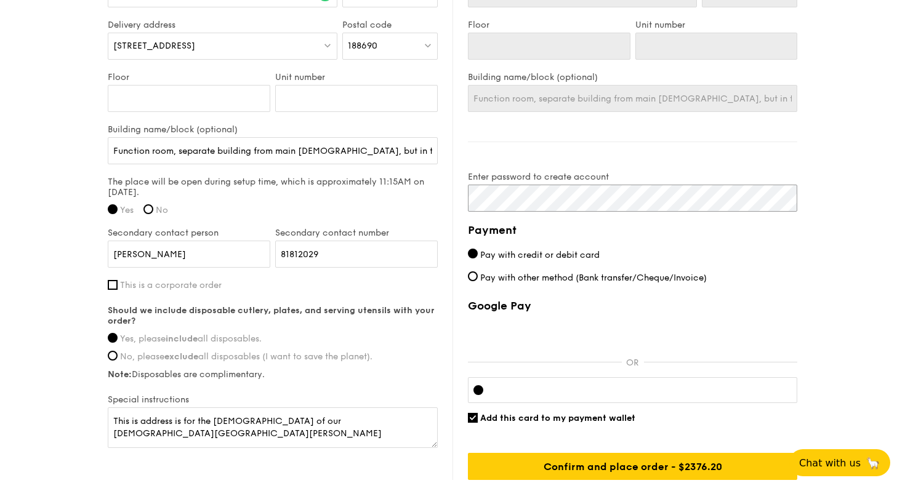
scroll to position [936, 0]
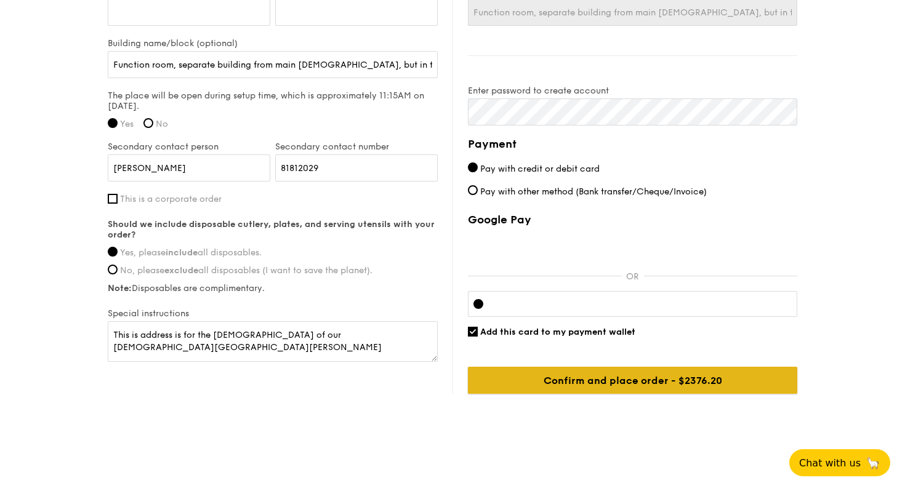
click at [757, 379] on input "Confirm and place order - $2376.20" at bounding box center [632, 380] width 329 height 27
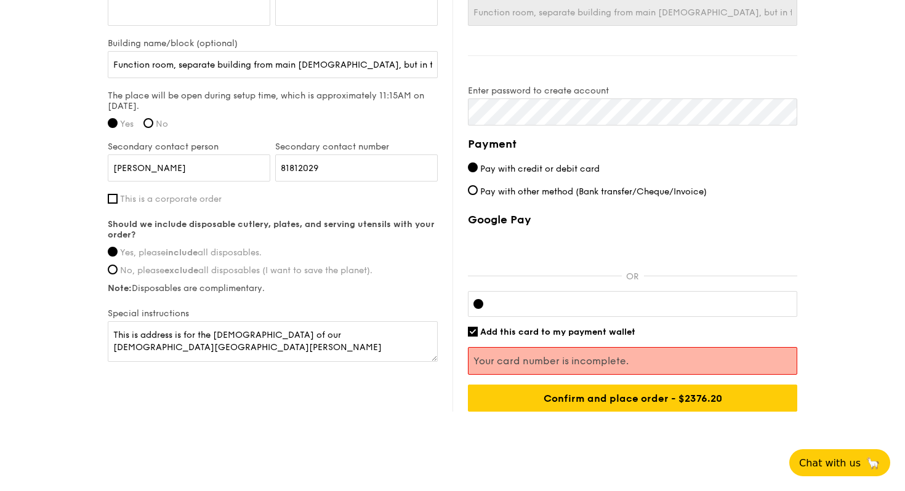
click at [619, 363] on p "Your card number is incomplete." at bounding box center [633, 361] width 318 height 12
click at [562, 308] on div at bounding box center [632, 304] width 329 height 26
click at [641, 190] on span "Pay with other method (Bank transfer/Cheque/Invoice)" at bounding box center [593, 192] width 227 height 10
click at [478, 190] on input "Pay with other method (Bank transfer/Cheque/Invoice)" at bounding box center [473, 190] width 10 height 10
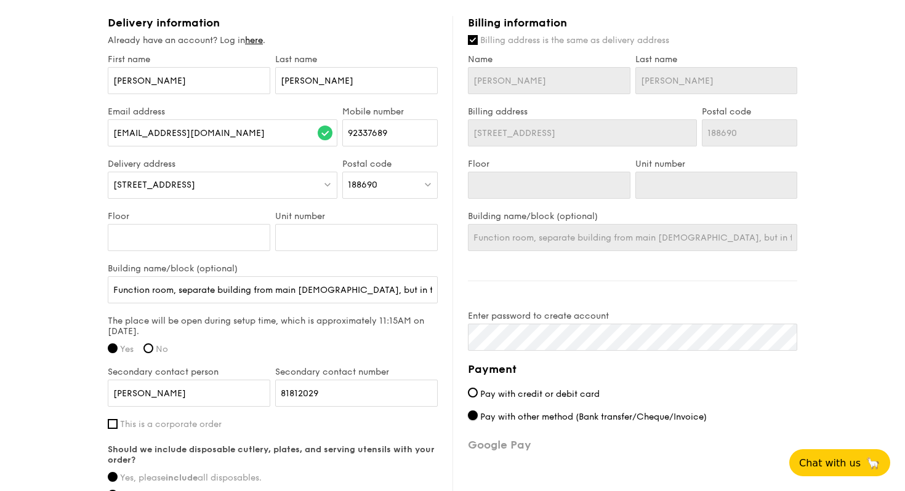
scroll to position [680, 0]
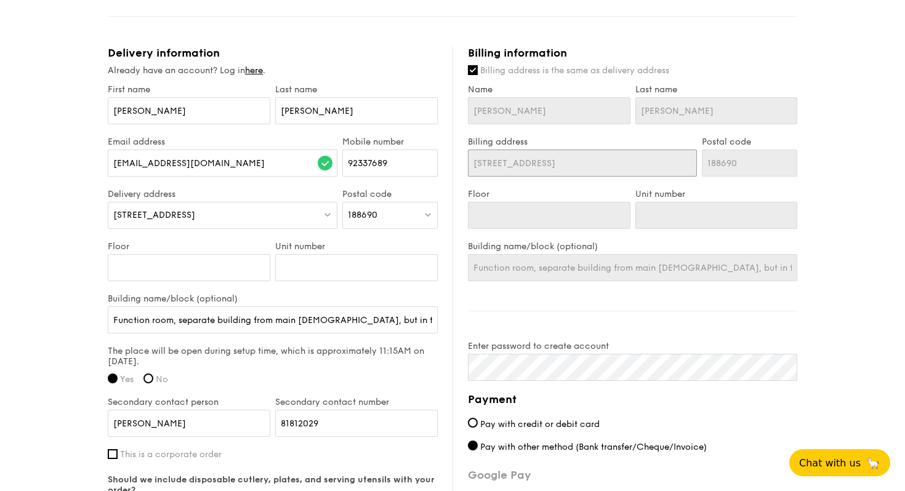
click at [592, 164] on input "[STREET_ADDRESS]" at bounding box center [582, 163] width 229 height 27
click at [477, 72] on input "Billing address is the same as delivery address" at bounding box center [473, 70] width 10 height 10
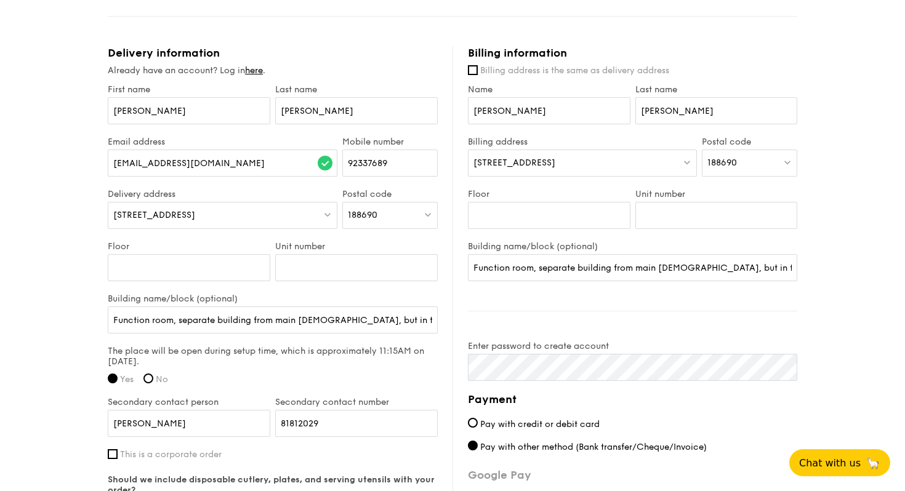
click at [595, 160] on div "[STREET_ADDRESS]" at bounding box center [582, 163] width 229 height 27
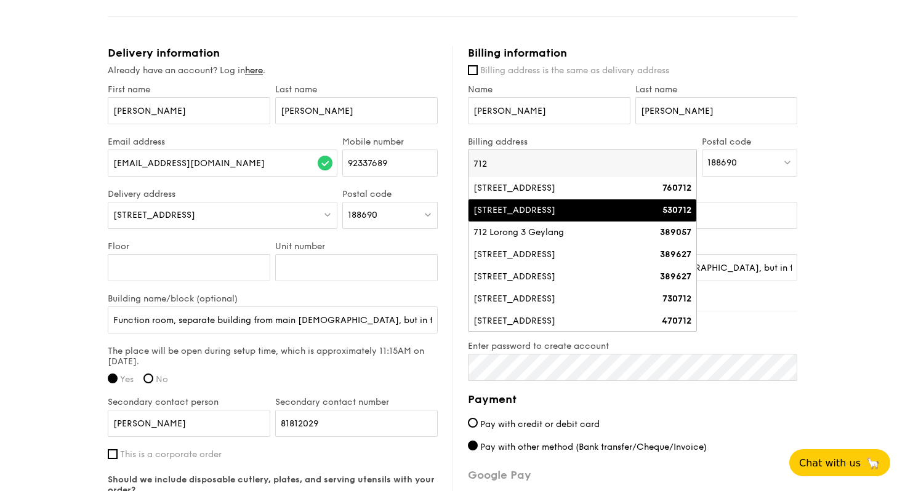
click at [599, 209] on div "[STREET_ADDRESS]" at bounding box center [556, 210] width 164 height 12
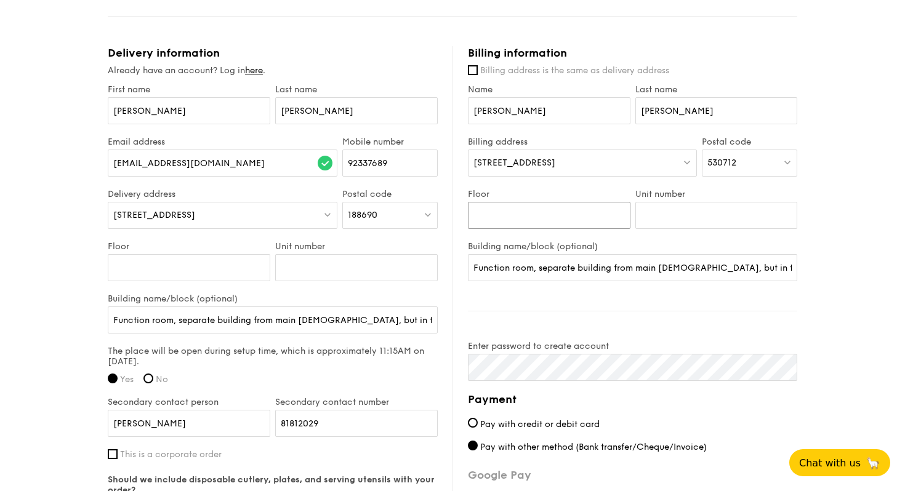
click at [608, 214] on input "Floor" at bounding box center [549, 215] width 163 height 27
click at [680, 225] on input "Unit number" at bounding box center [717, 215] width 163 height 27
click at [705, 314] on div "Billing information Billing address is the same as delivery address Name [PERSO…" at bounding box center [625, 356] width 345 height 621
click at [572, 274] on input "Function room, separate building from main [DEMOGRAPHIC_DATA], but in the compo…" at bounding box center [632, 267] width 329 height 27
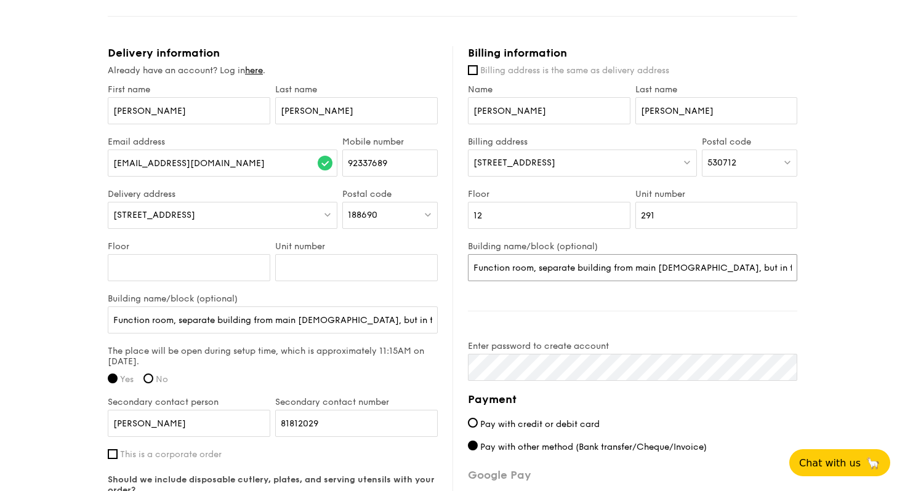
click at [572, 274] on input "Function room, separate building from main [DEMOGRAPHIC_DATA], but in the compo…" at bounding box center [632, 267] width 329 height 27
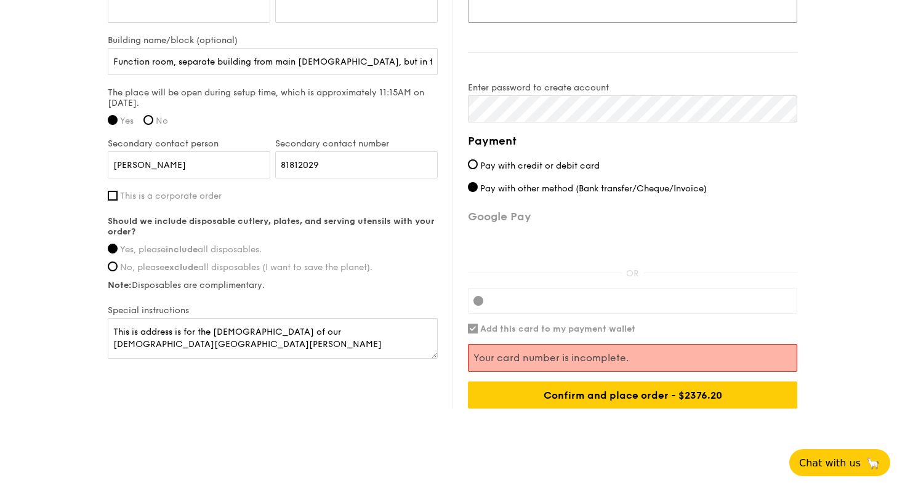
scroll to position [950, 0]
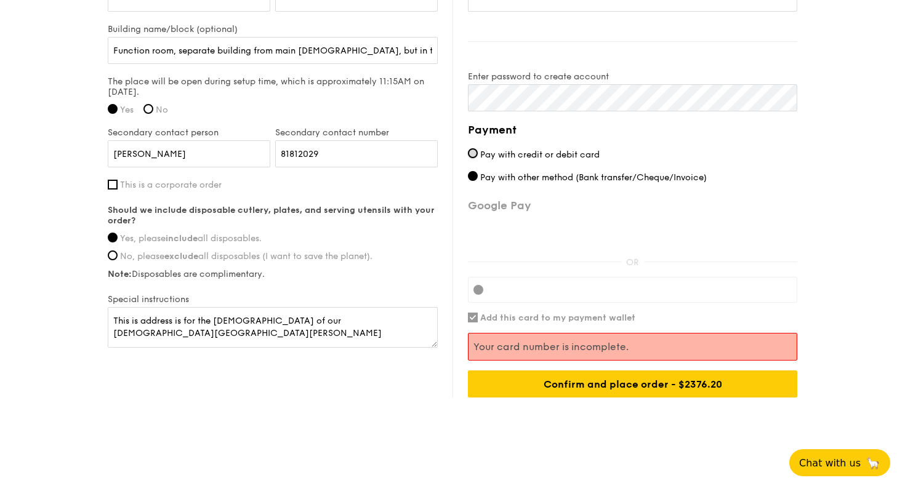
click at [469, 153] on input "Pay with credit or debit card" at bounding box center [473, 153] width 10 height 10
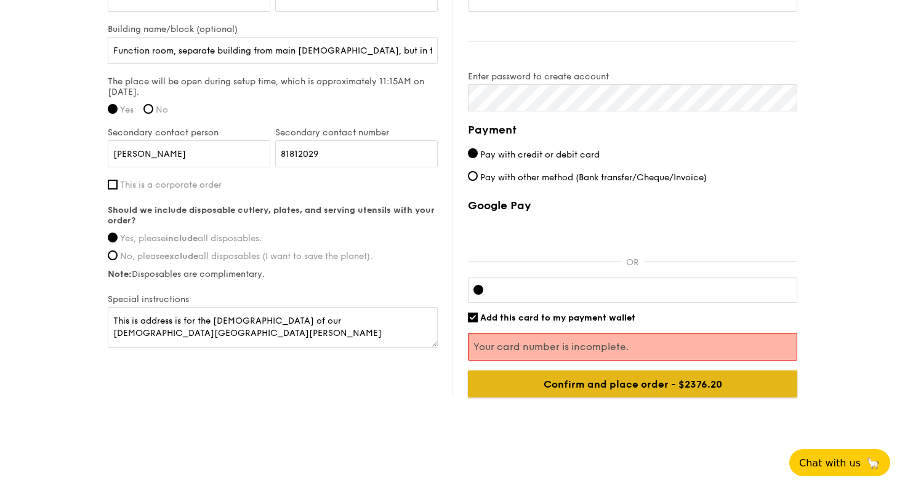
click at [654, 391] on input "Confirm and place order - $2376.20" at bounding box center [632, 384] width 329 height 27
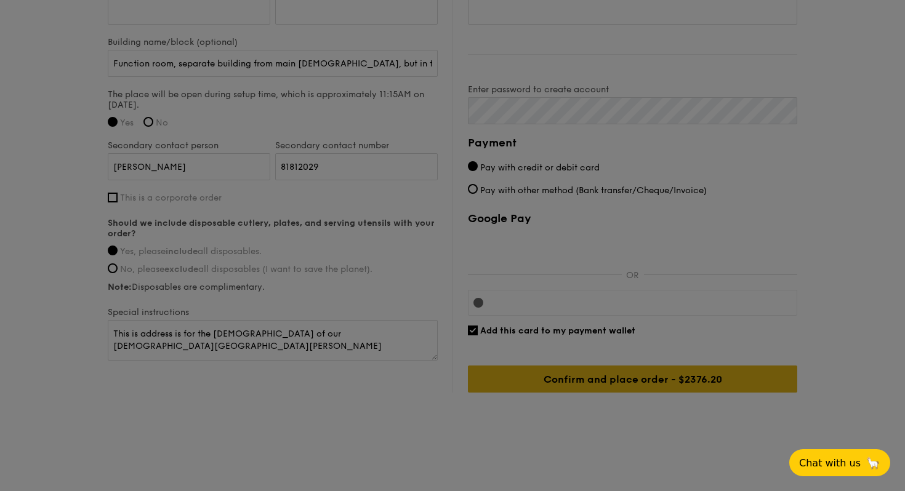
scroll to position [936, 0]
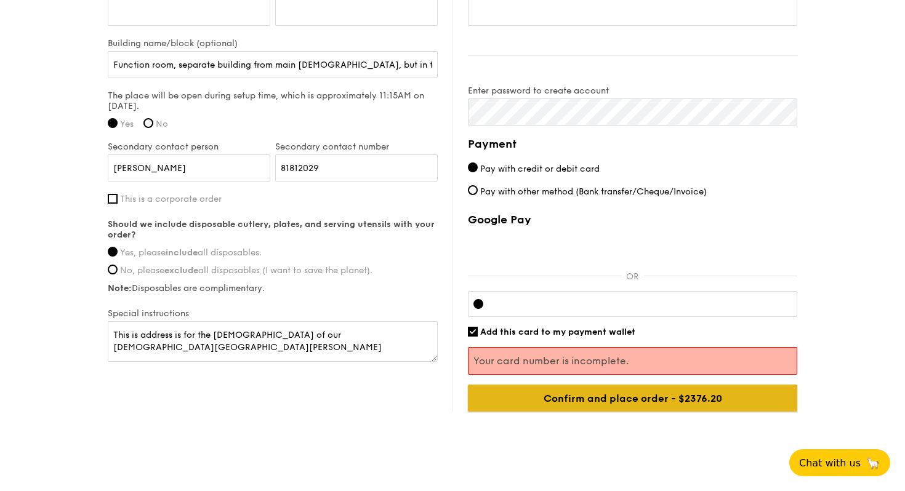
click at [654, 391] on input "Confirm and place order - $2376.20" at bounding box center [632, 398] width 329 height 27
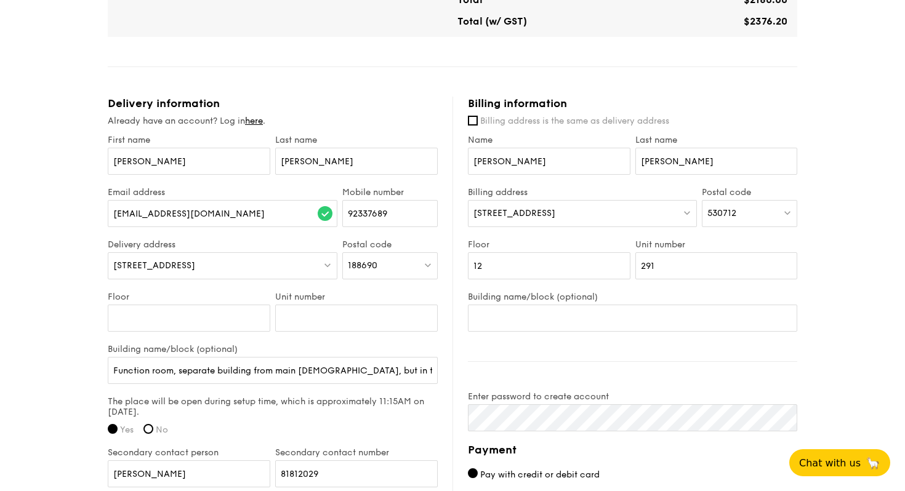
scroll to position [778, 0]
